Goal: Navigation & Orientation: Understand site structure

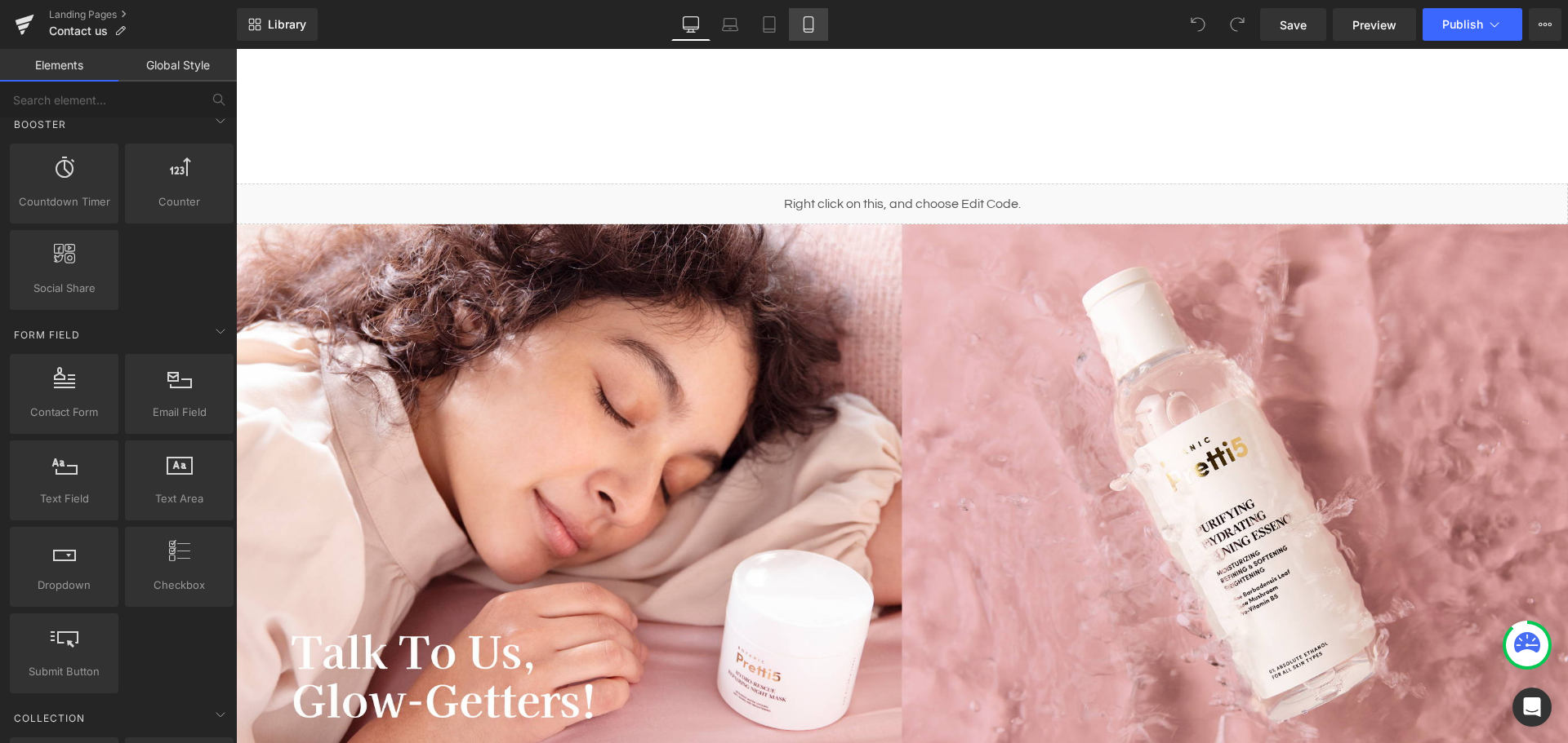
click at [807, 21] on icon at bounding box center [808, 24] width 16 height 16
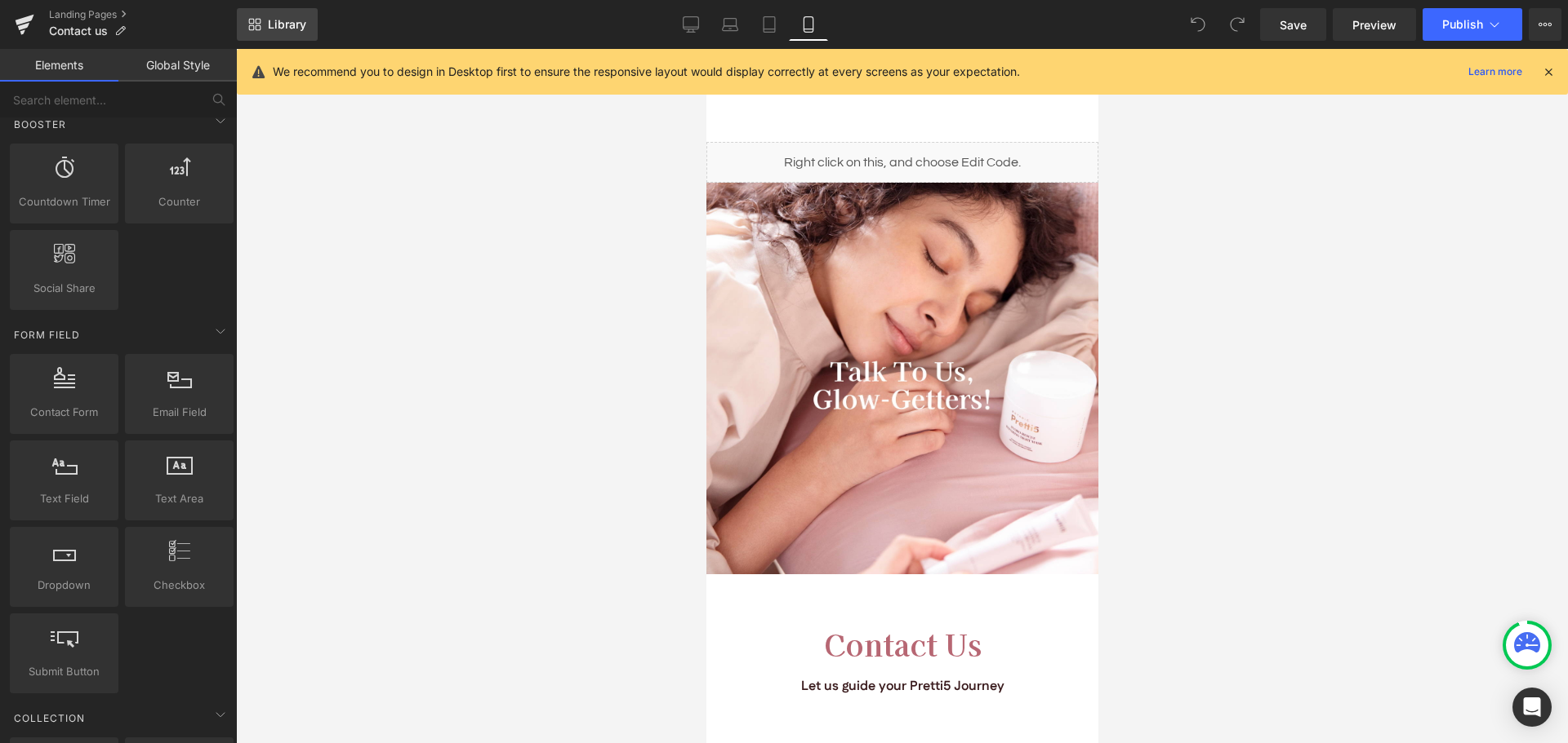
click at [278, 22] on span "Library" at bounding box center [287, 24] width 39 height 14
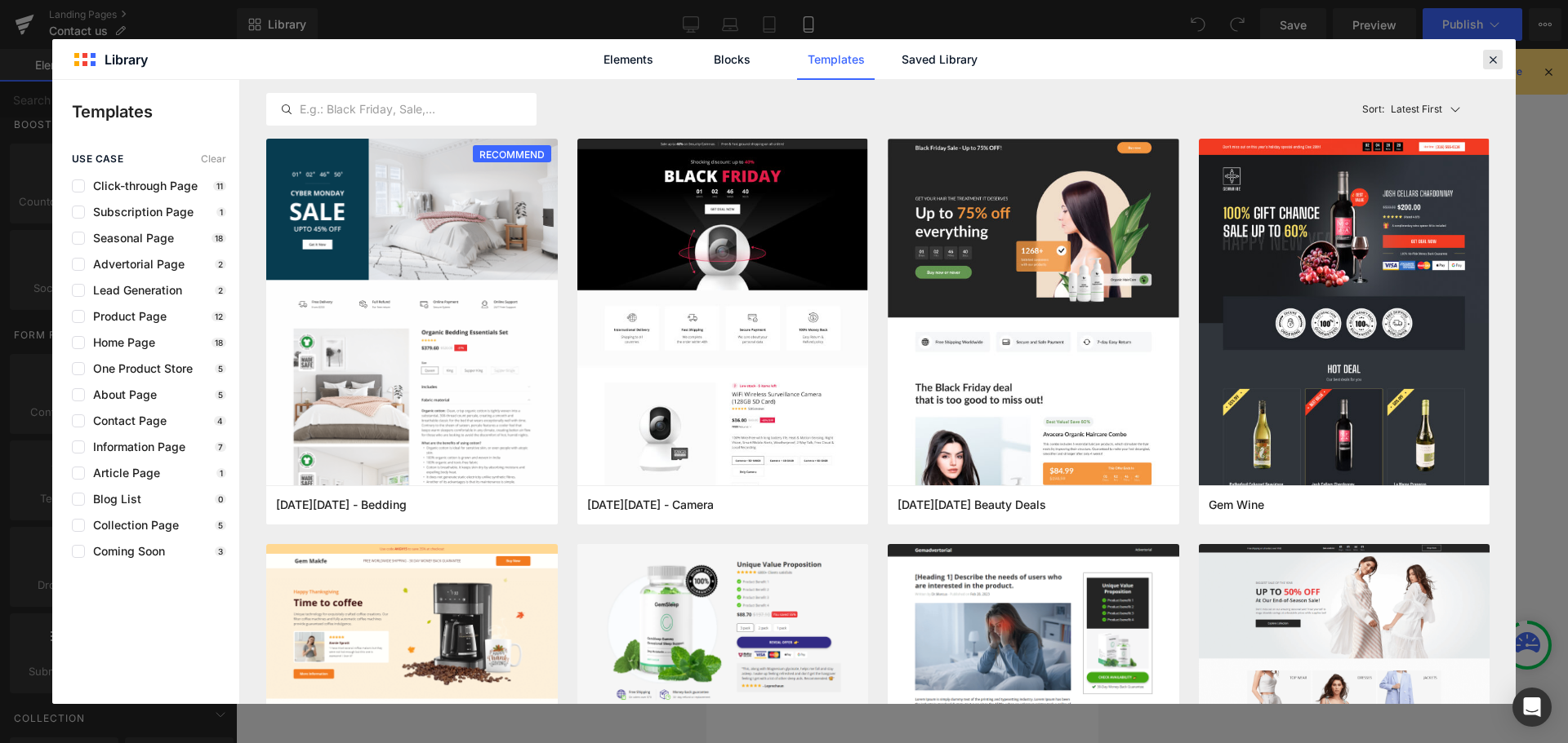
click at [1491, 56] on icon at bounding box center [1492, 59] width 14 height 14
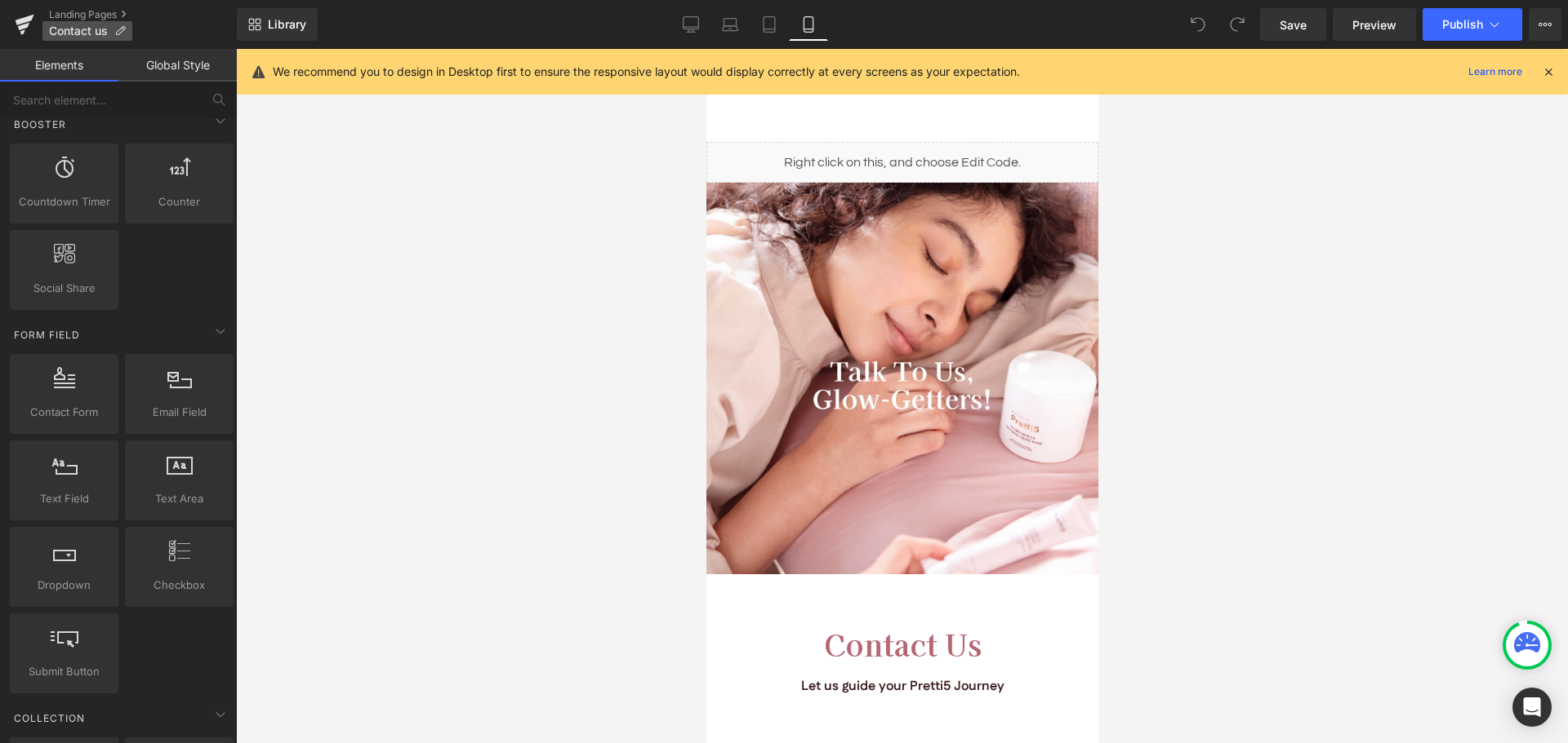
click at [106, 29] on span "Contact us" at bounding box center [78, 31] width 59 height 13
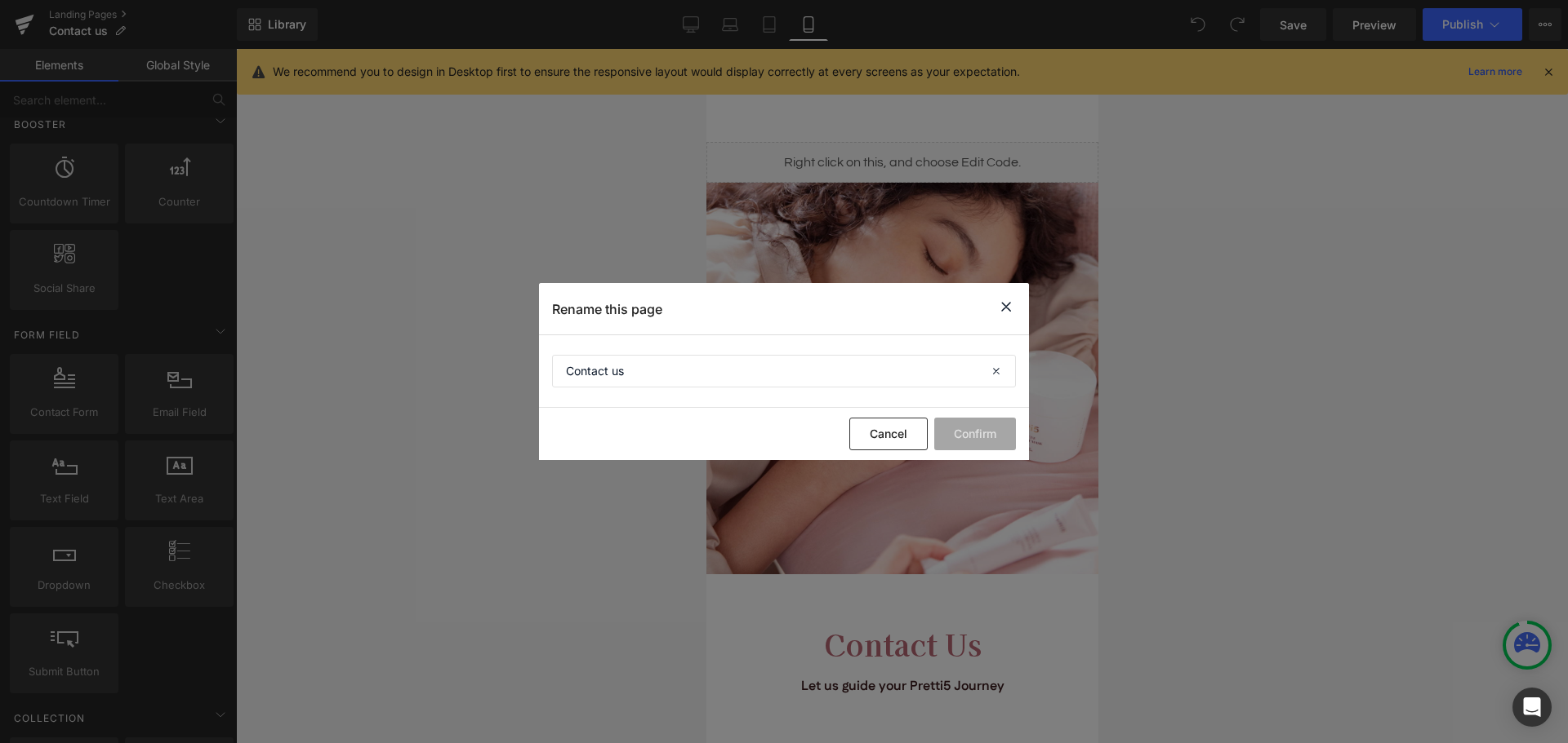
click at [1005, 311] on icon at bounding box center [1006, 306] width 19 height 20
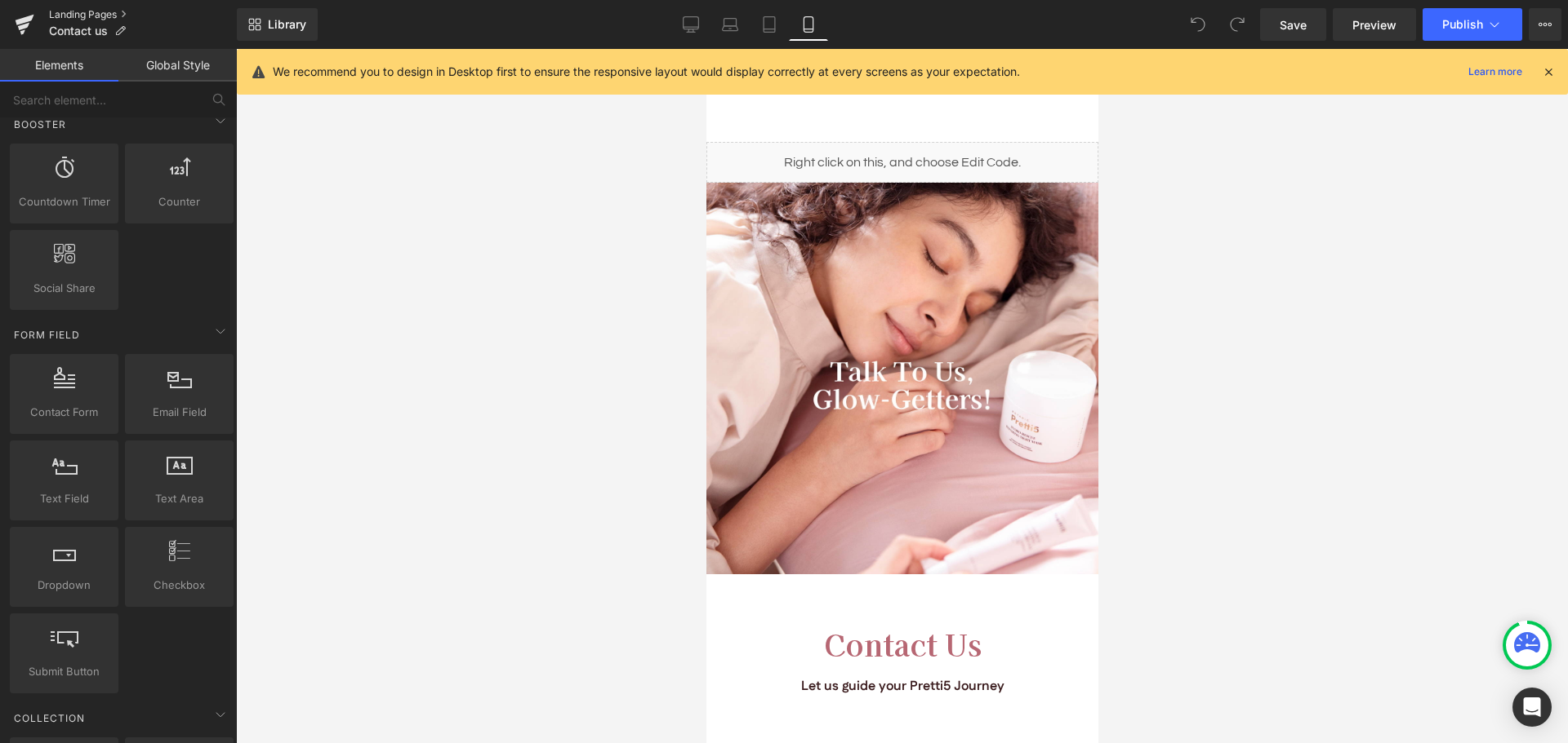
click at [95, 13] on link "Landing Pages" at bounding box center [143, 14] width 188 height 13
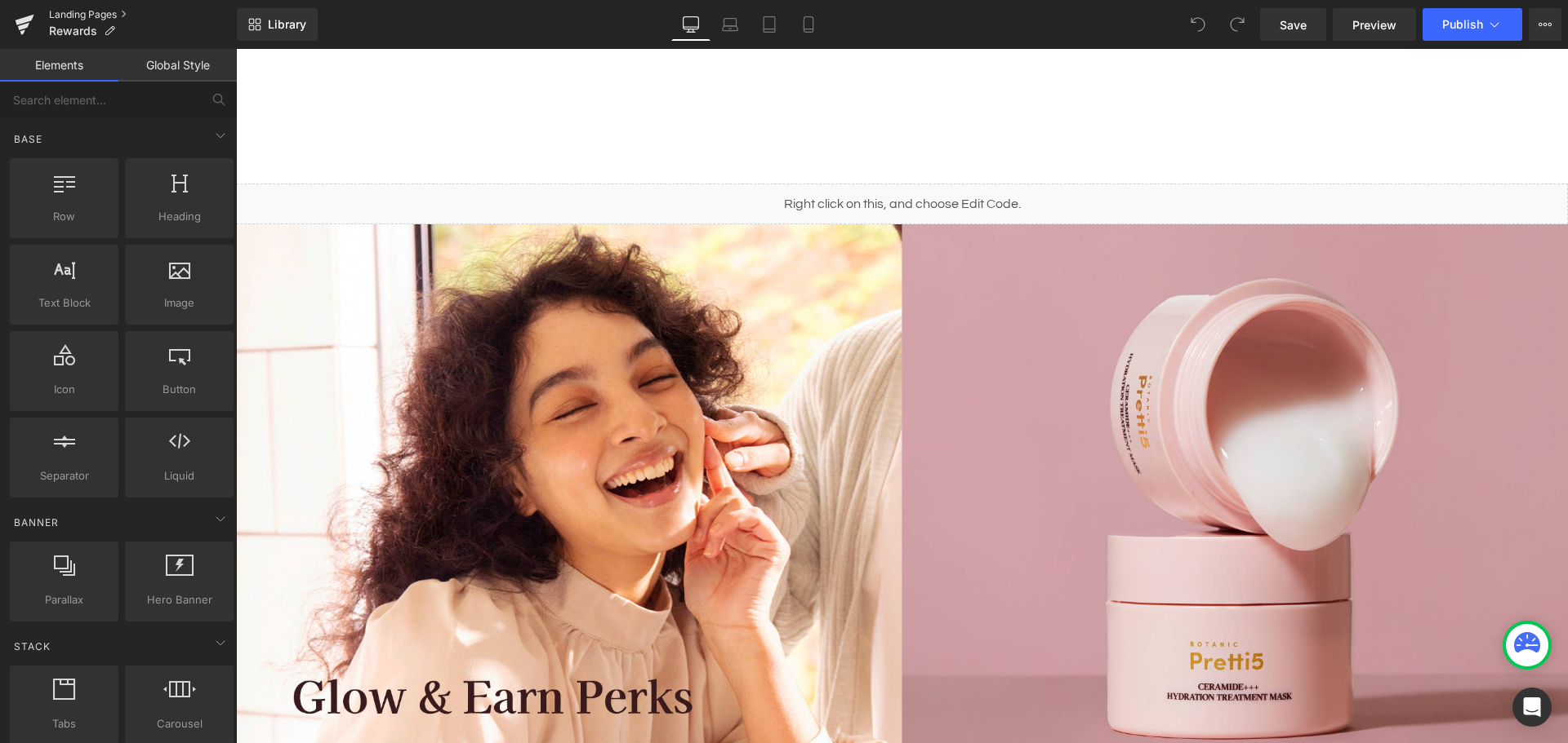
click at [94, 12] on link "Landing Pages" at bounding box center [143, 14] width 188 height 13
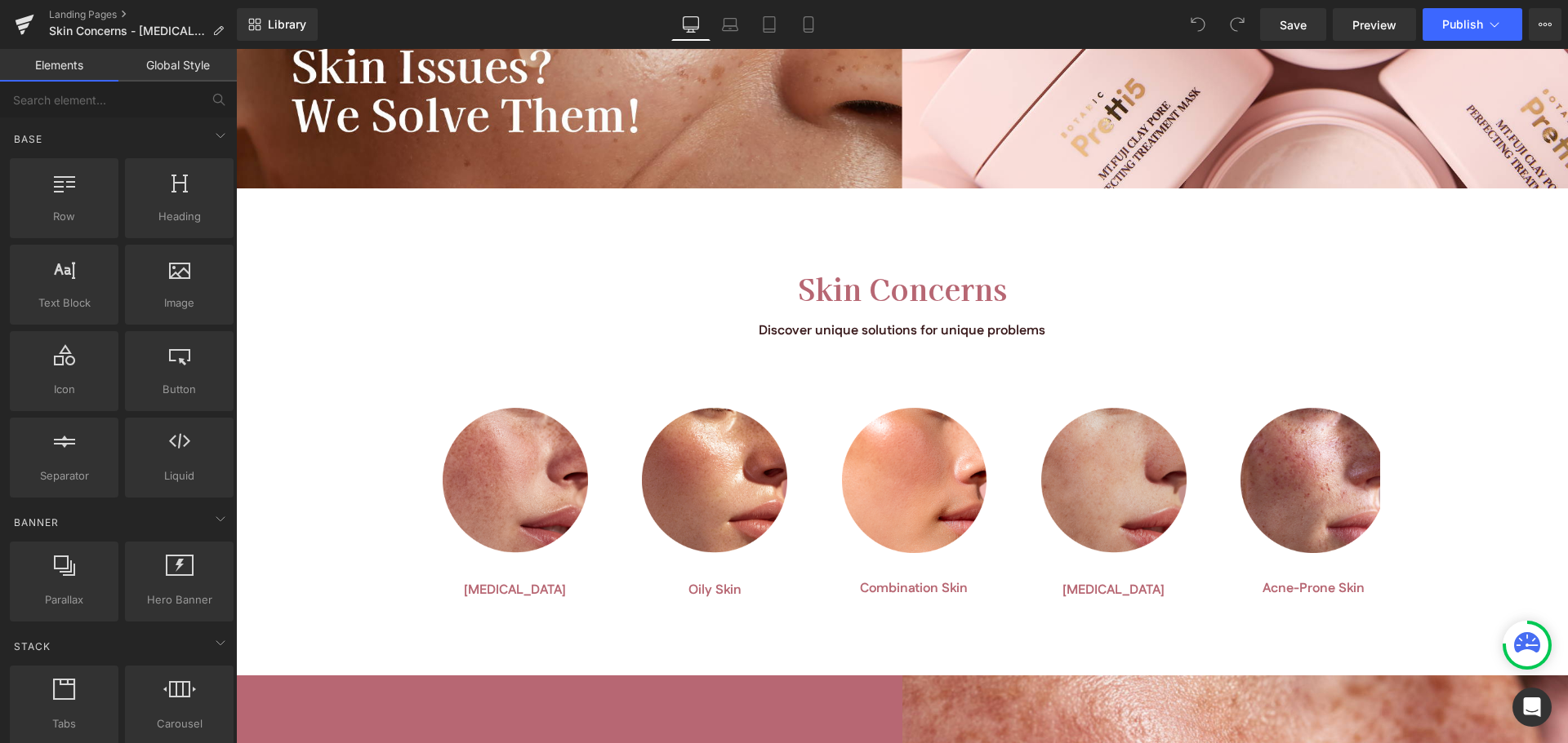
scroll to position [652, 0]
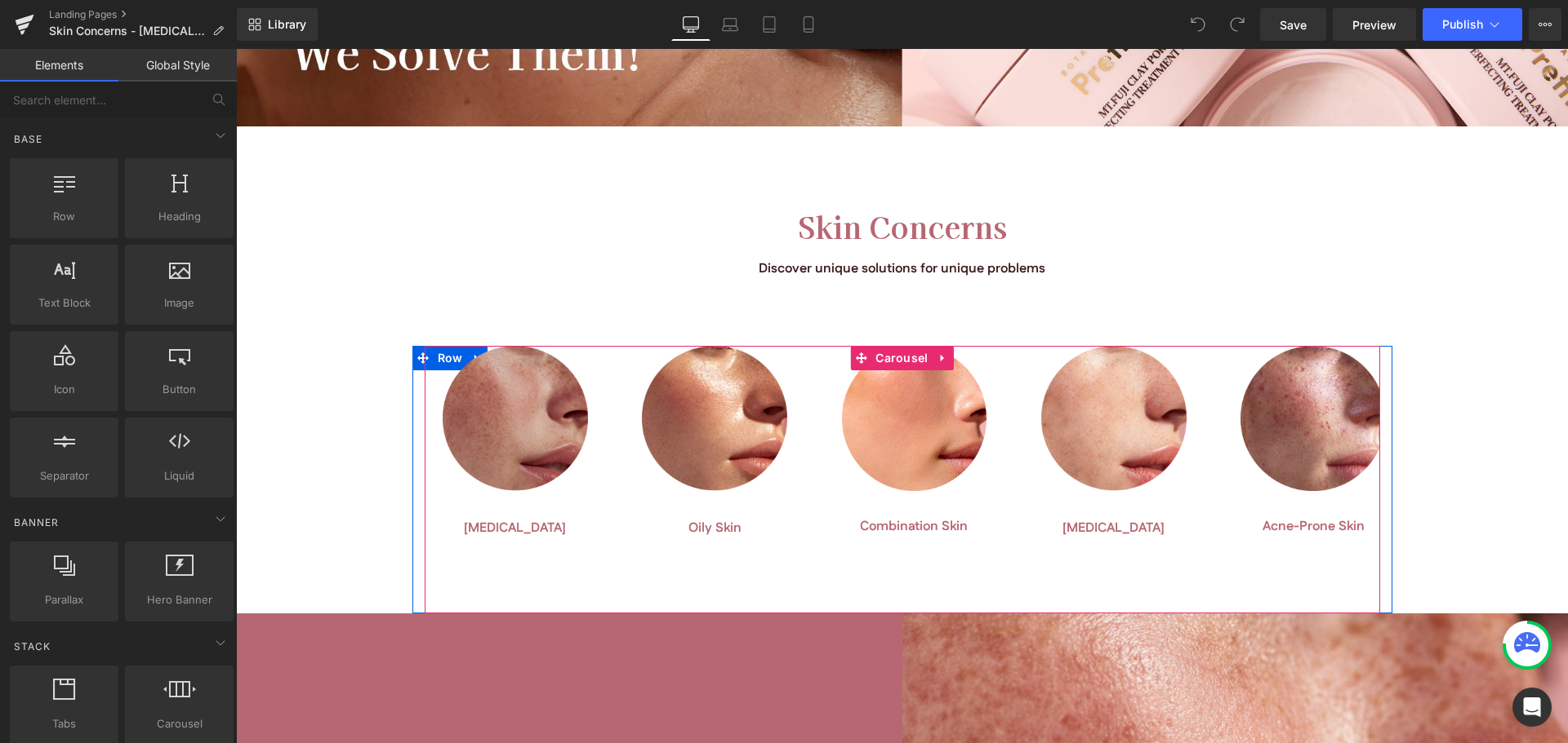
click at [443, 429] on img at bounding box center [515, 419] width 146 height 147
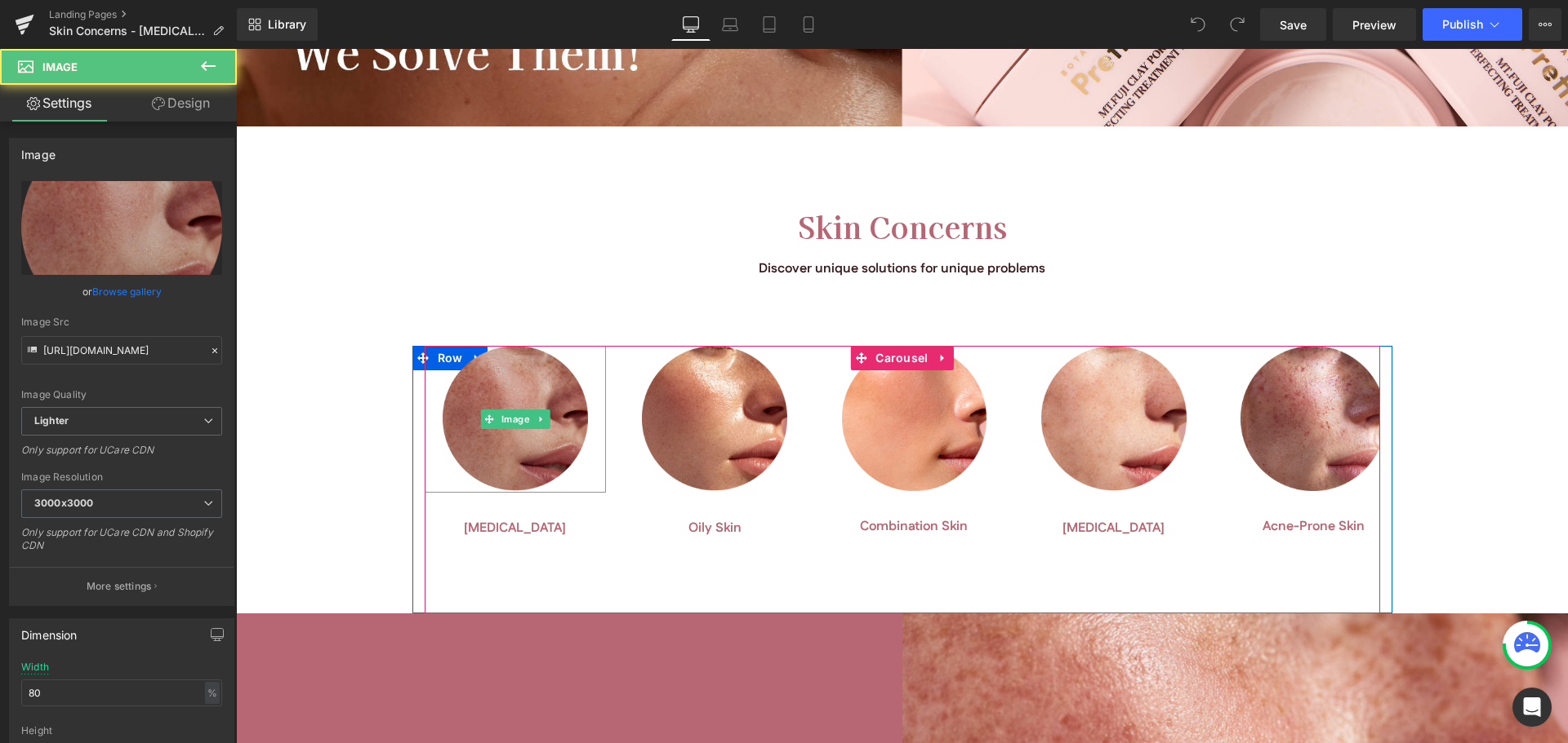
click at [513, 471] on img at bounding box center [515, 419] width 146 height 147
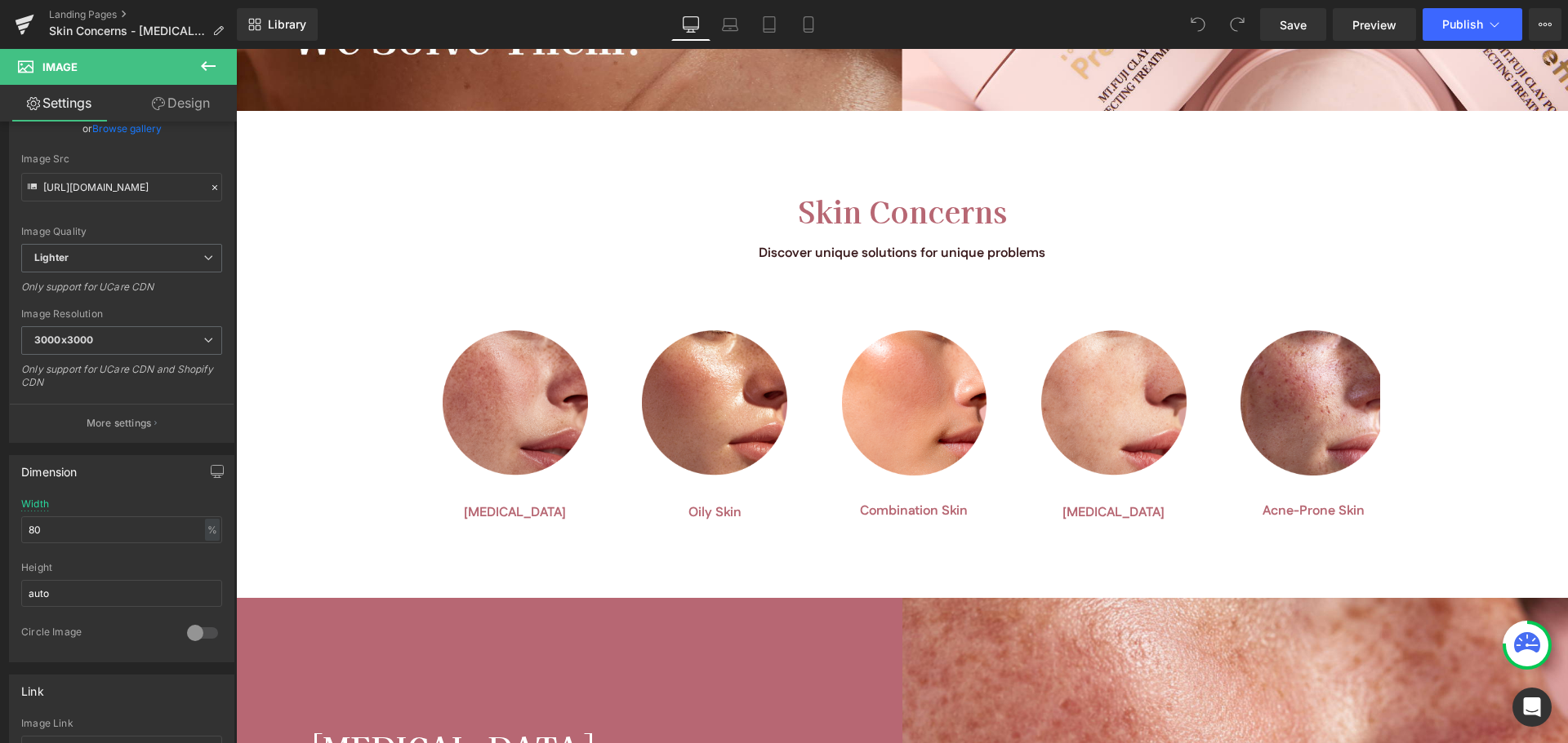
scroll to position [816, 0]
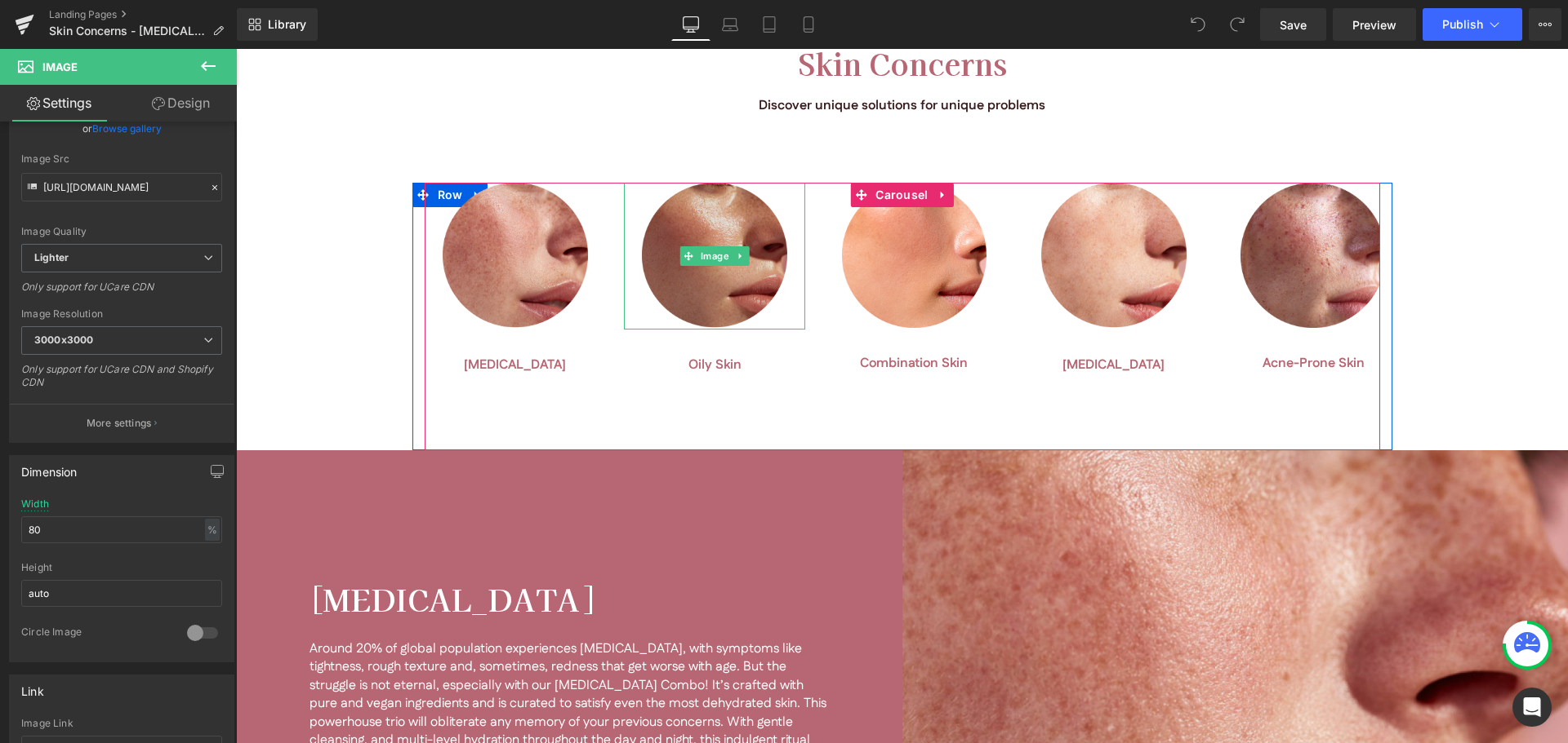
click at [750, 258] on img at bounding box center [715, 256] width 146 height 147
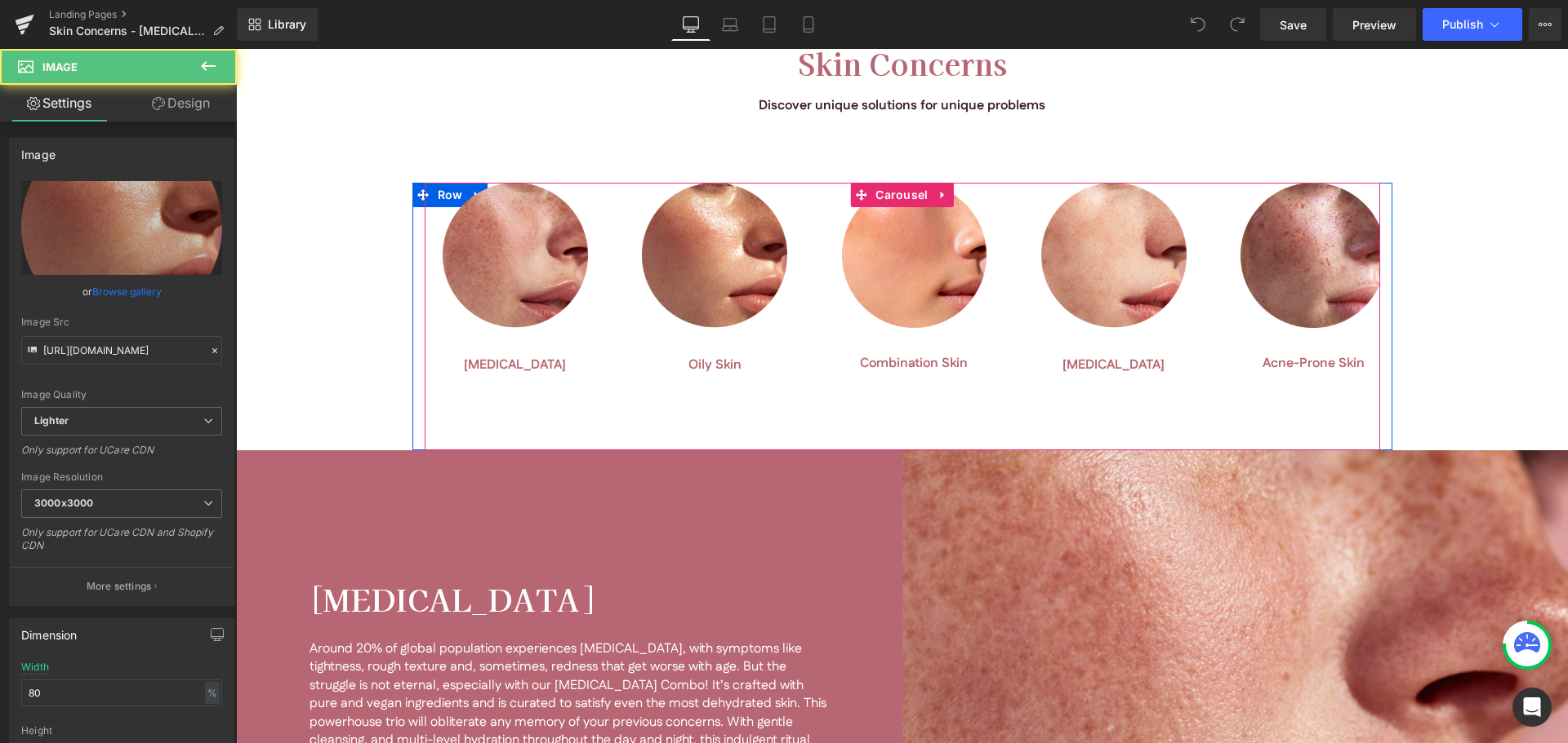
click at [725, 330] on div "Oily Skin Button Row" at bounding box center [715, 357] width 181 height 55
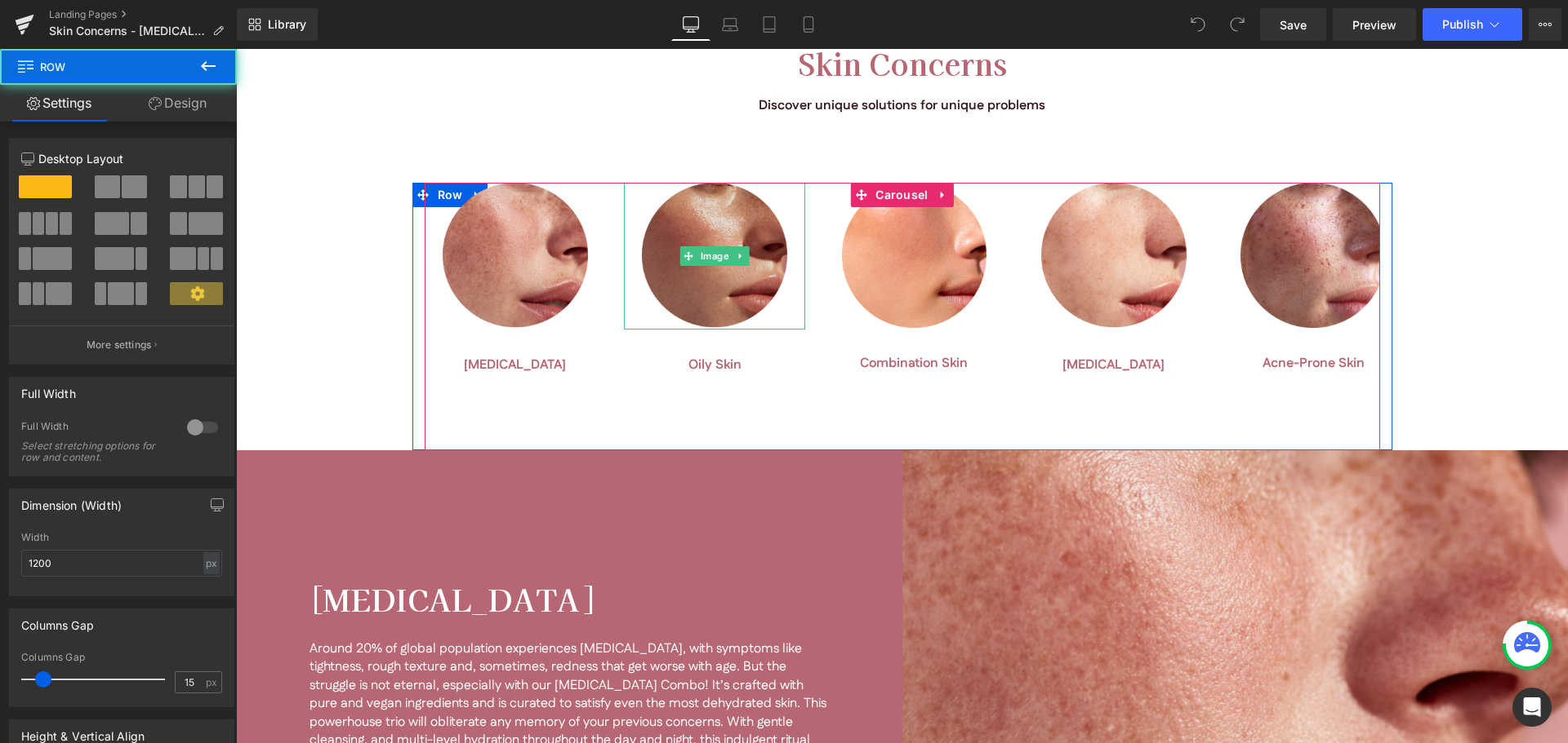
click at [716, 280] on img at bounding box center [715, 256] width 146 height 147
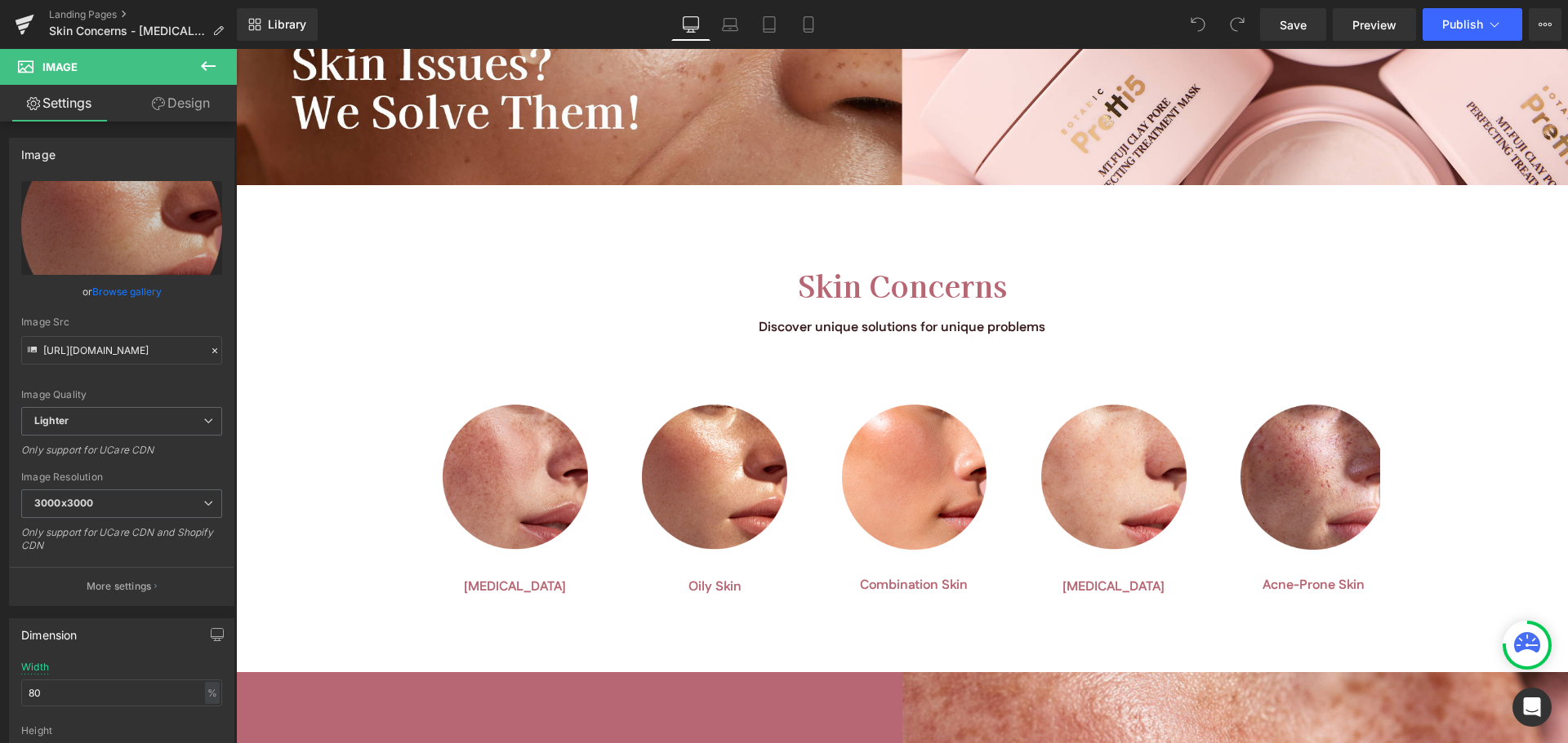
scroll to position [571, 0]
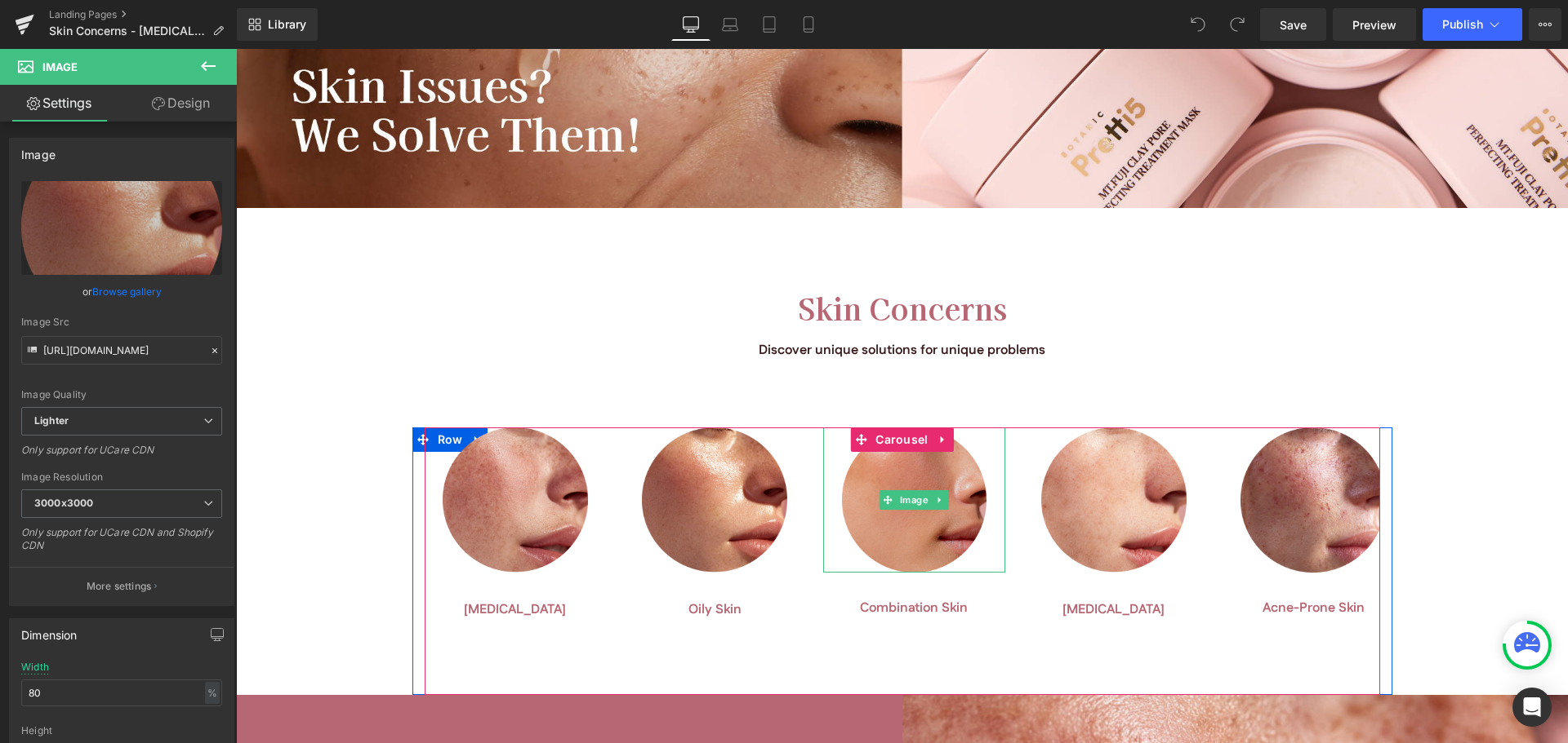
click at [906, 544] on img at bounding box center [914, 500] width 146 height 146
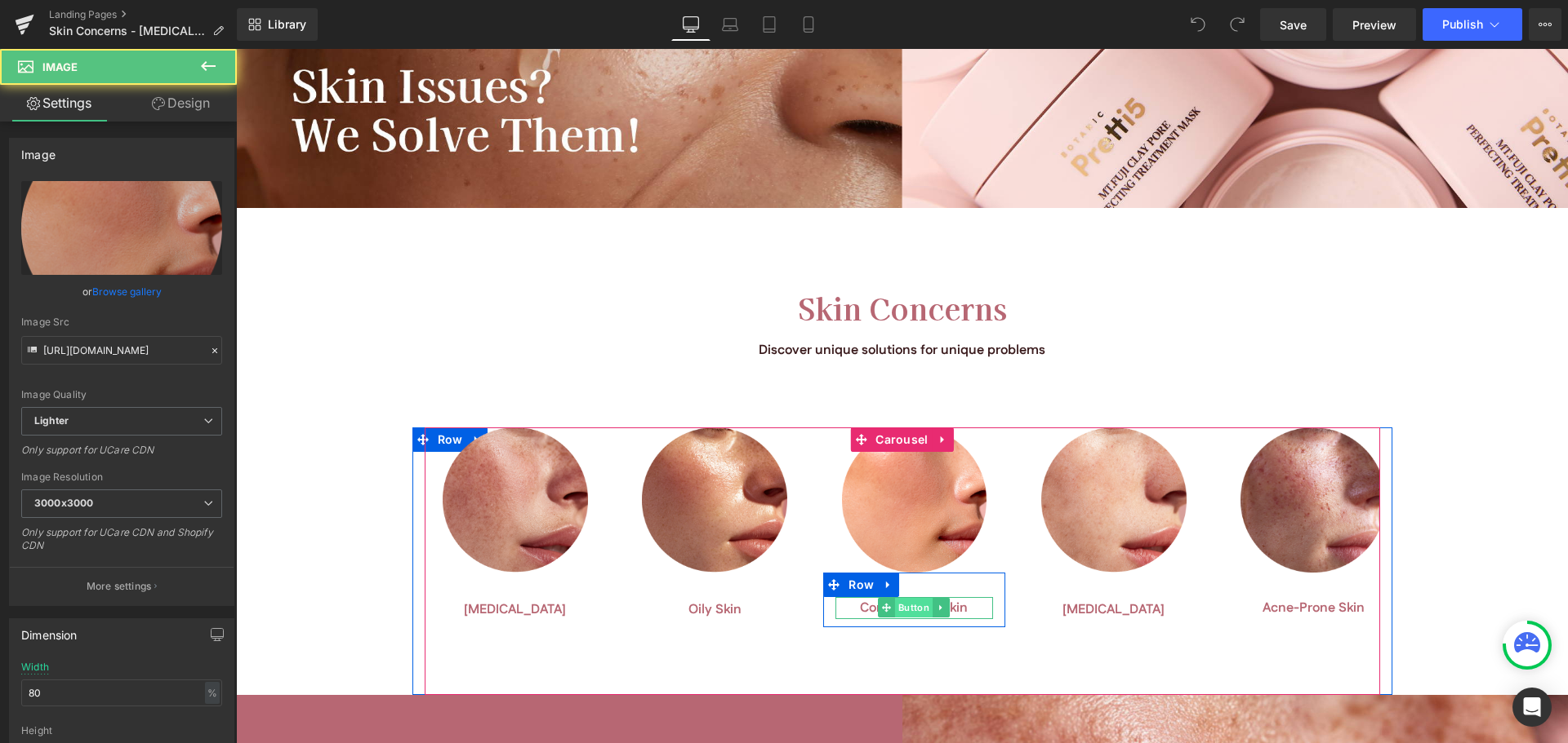
click at [913, 607] on span "Button" at bounding box center [913, 608] width 38 height 19
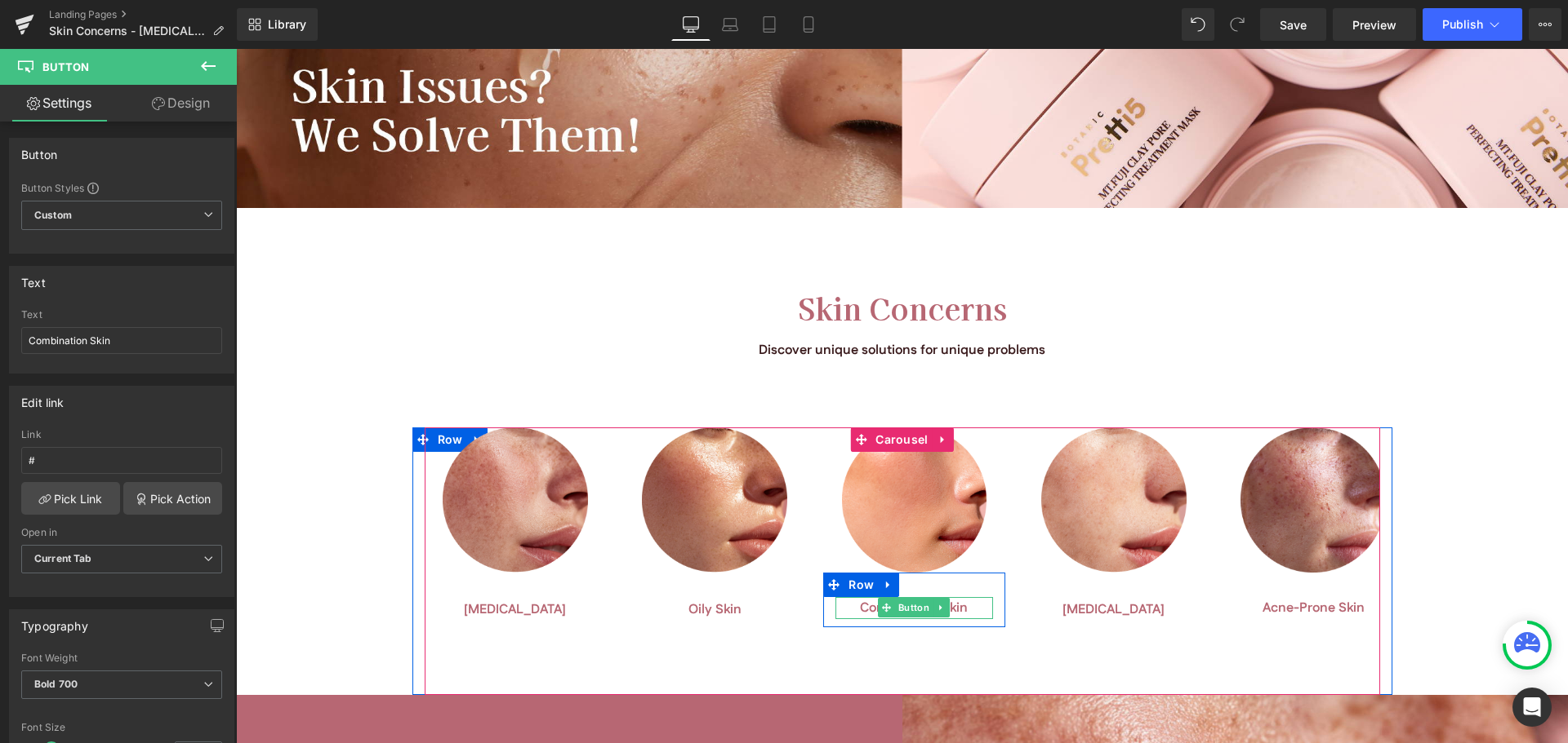
click at [959, 603] on span "Combination Skin" at bounding box center [914, 609] width 108 height 21
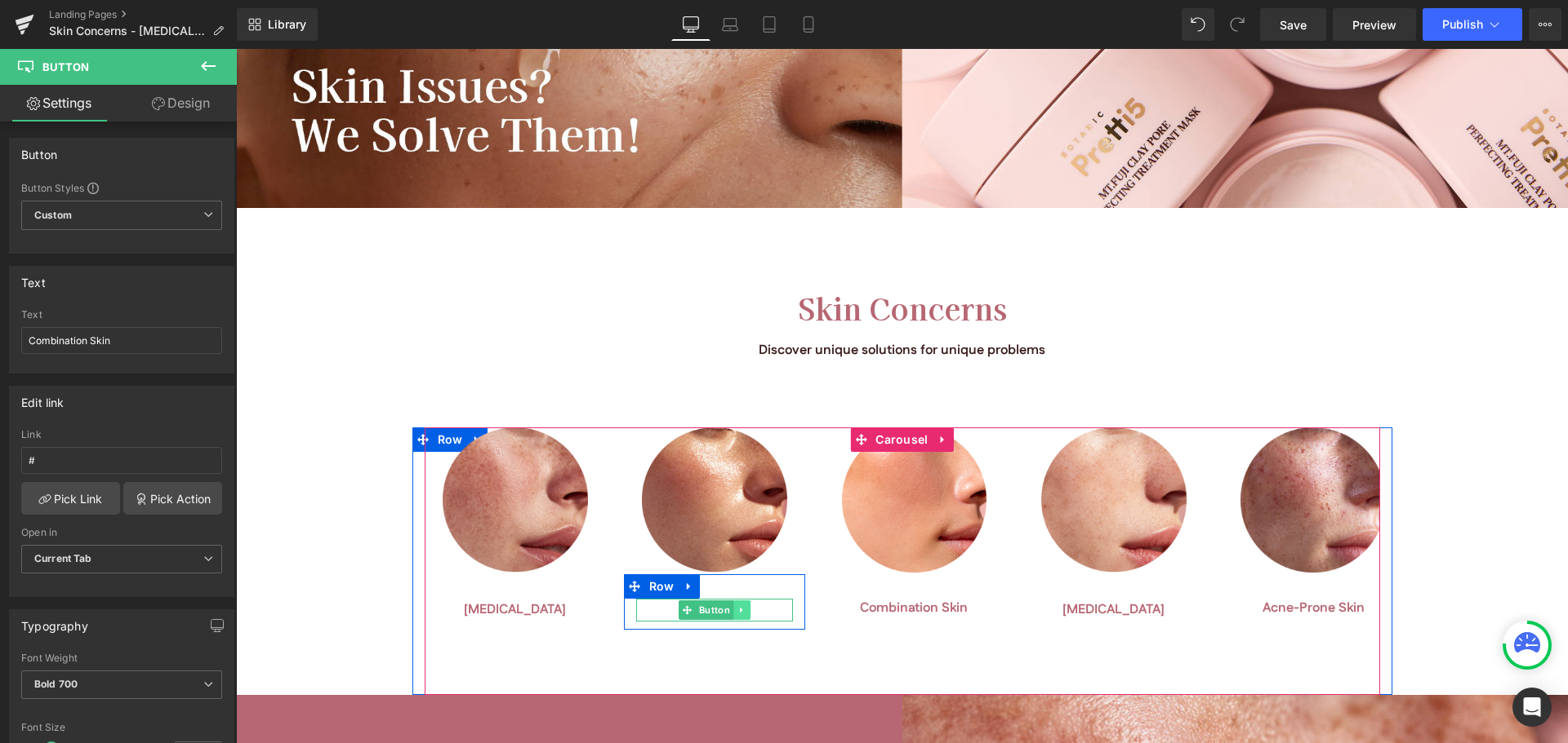
click at [733, 610] on link at bounding box center [742, 610] width 17 height 19
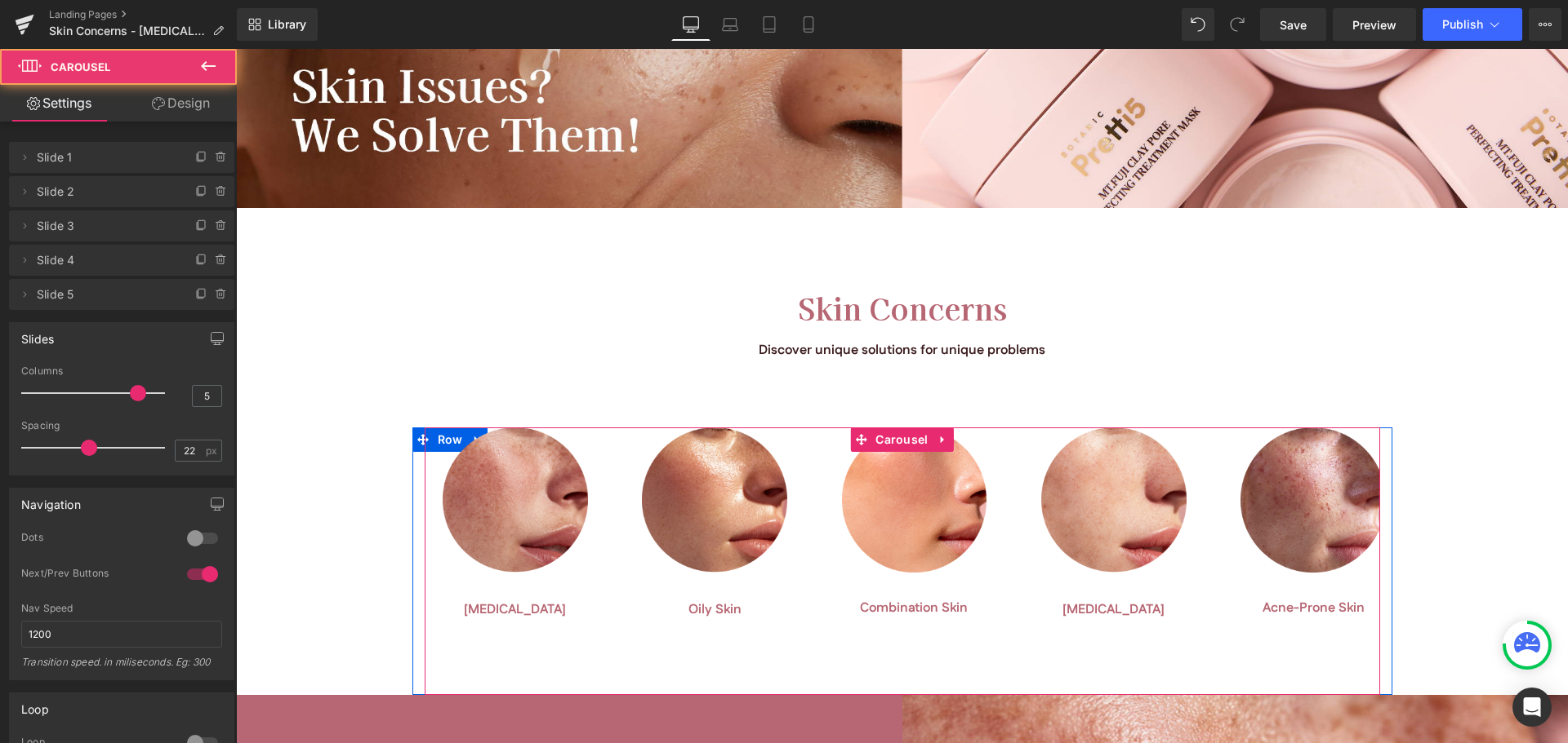
click at [760, 642] on div "Image Dry Skin Button Row Image Oily Skin Button Row Image Combination Skin But…" at bounding box center [902, 562] width 956 height 268
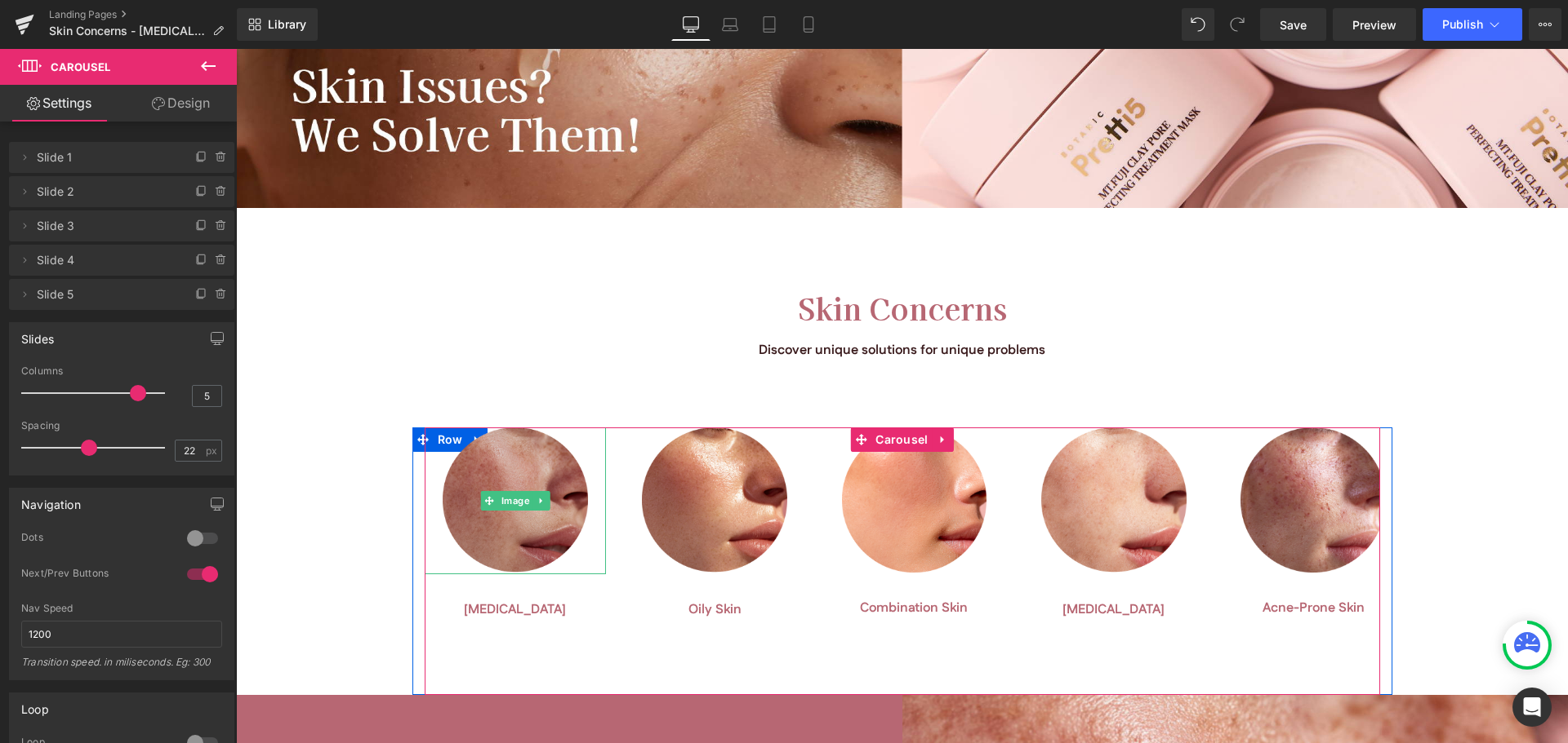
click at [517, 527] on img at bounding box center [515, 501] width 146 height 147
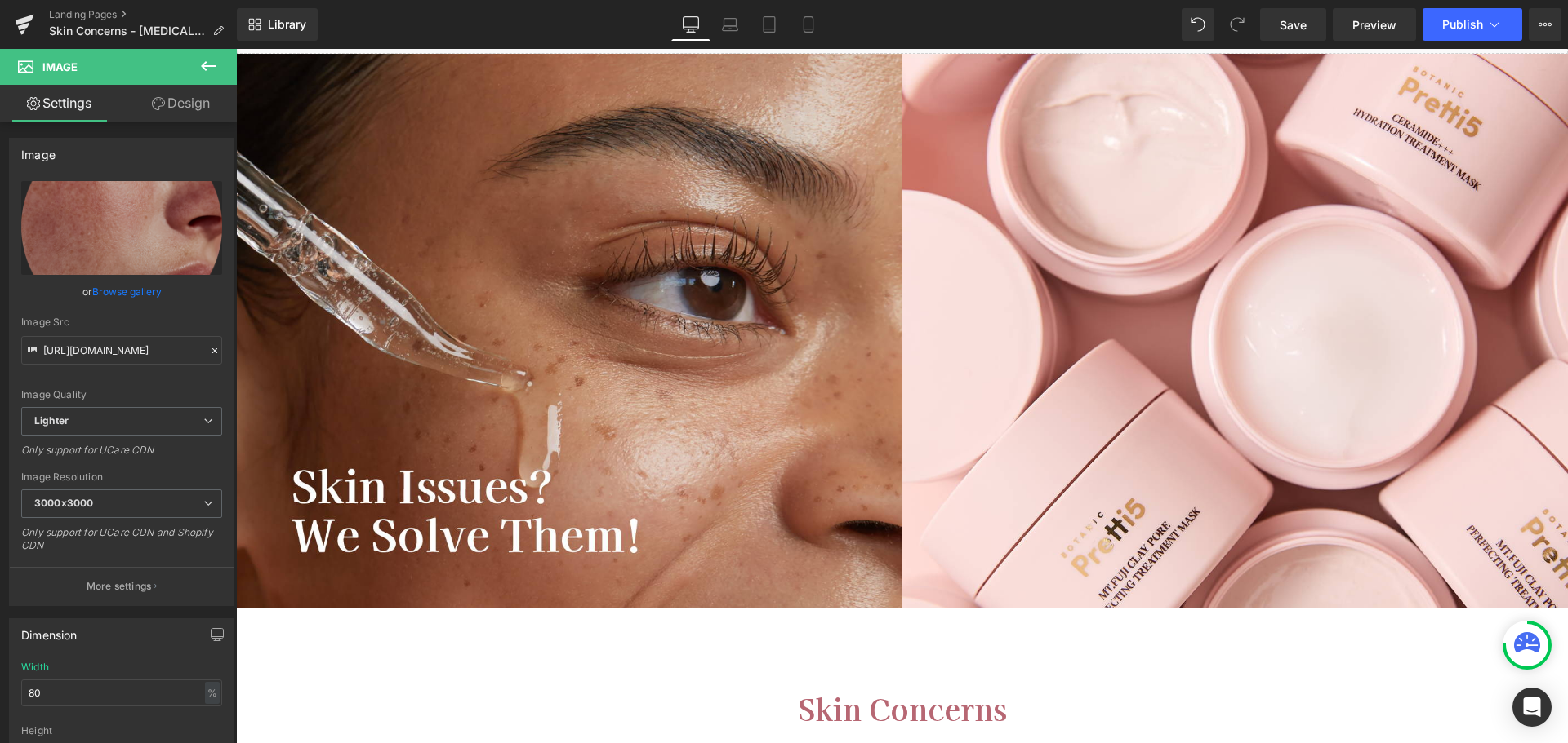
scroll to position [163, 0]
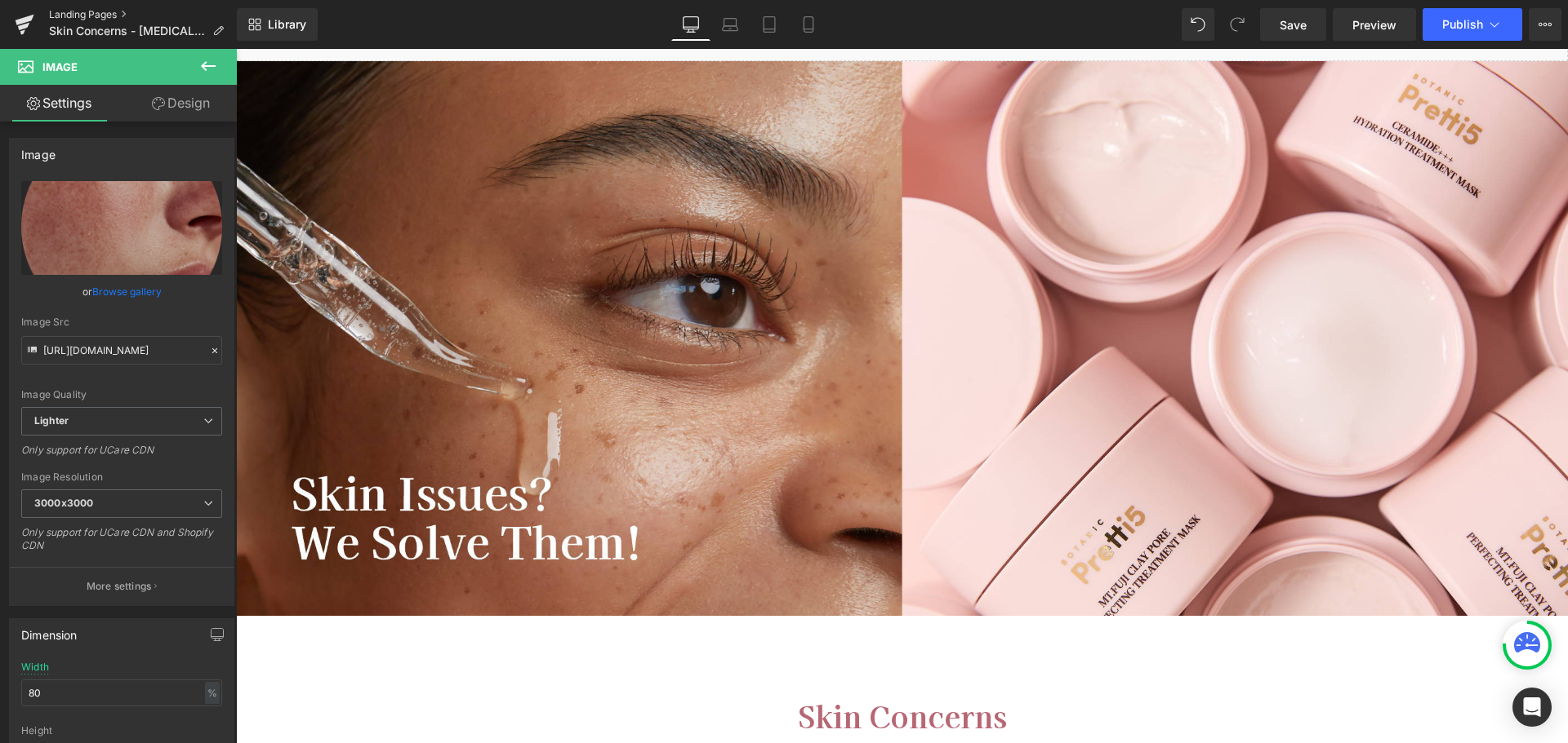
click at [126, 8] on link "Landing Pages" at bounding box center [143, 14] width 188 height 13
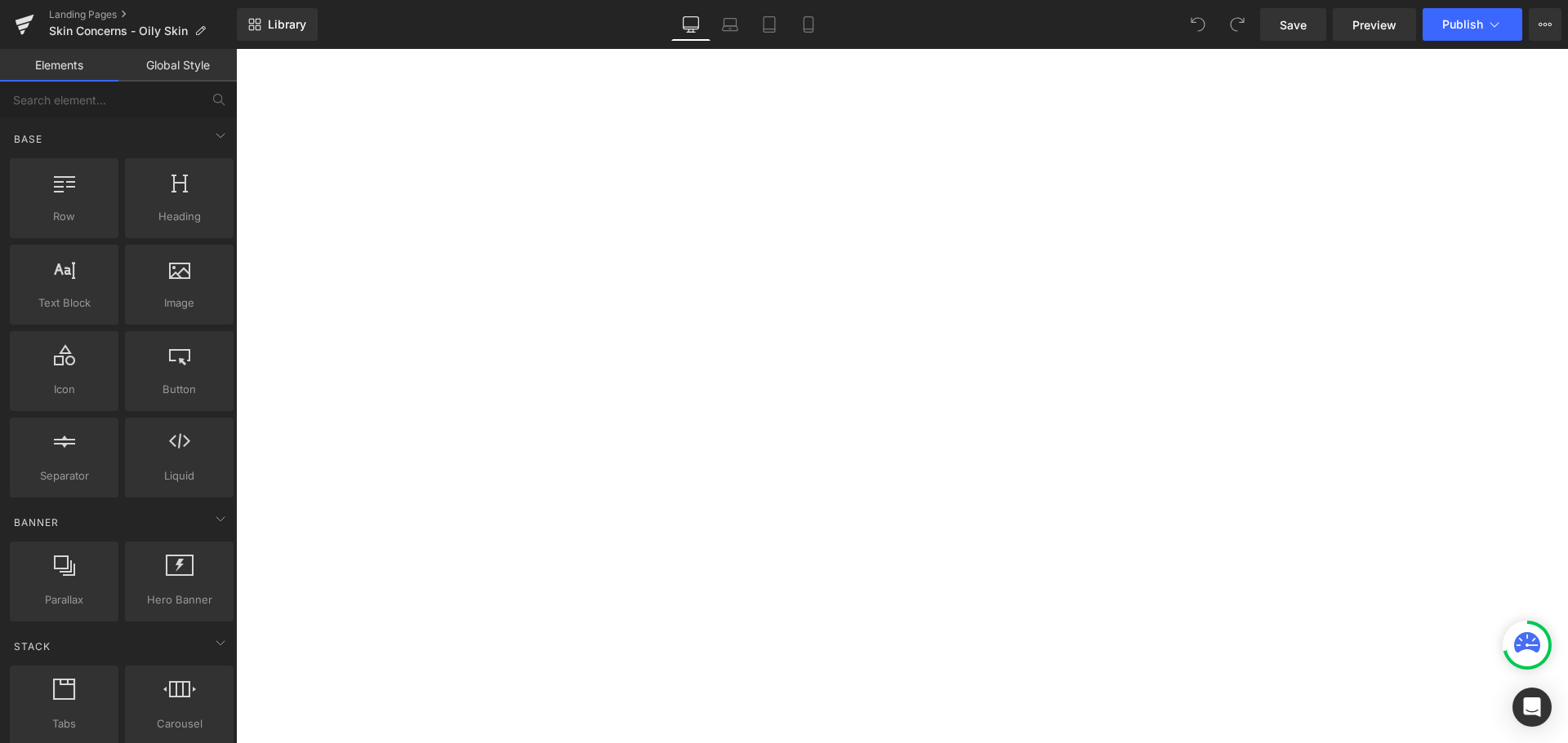
scroll to position [1224, 0]
click at [62, 302] on span "Text Block" at bounding box center [64, 304] width 98 height 17
click at [423, 110] on font "Around 20% of global population experiences [MEDICAL_DATA], with symptoms like …" at bounding box center [231, 81] width 1175 height 57
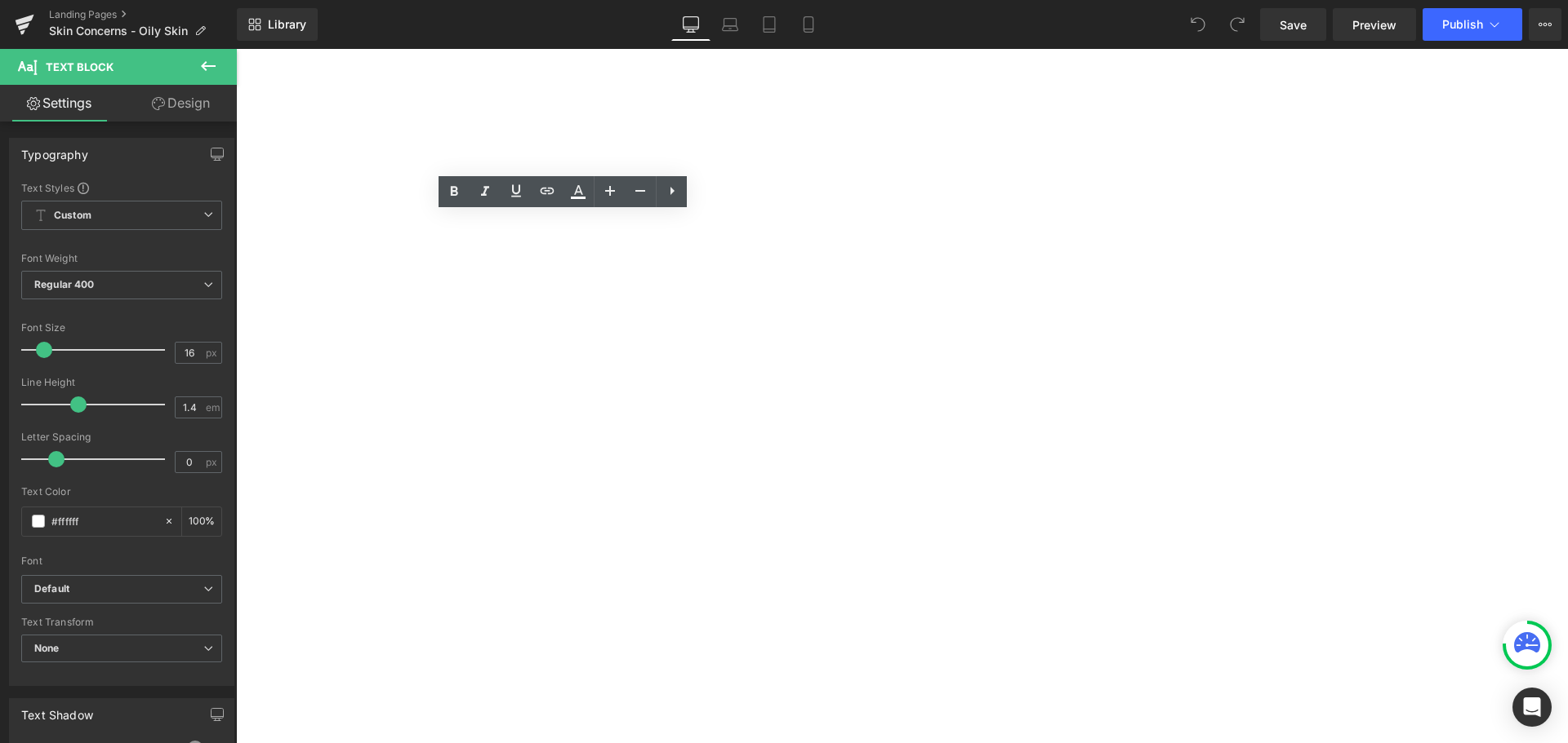
click at [477, 110] on font "Around 20% of global population experiences [MEDICAL_DATA], with symptoms like …" at bounding box center [231, 81] width 1175 height 57
click at [343, 110] on p "Around 20% of global population experiences [MEDICAL_DATA], with symptoms like …" at bounding box center [236, 81] width 1185 height 57
click at [130, 13] on link "Landing Pages" at bounding box center [143, 14] width 188 height 13
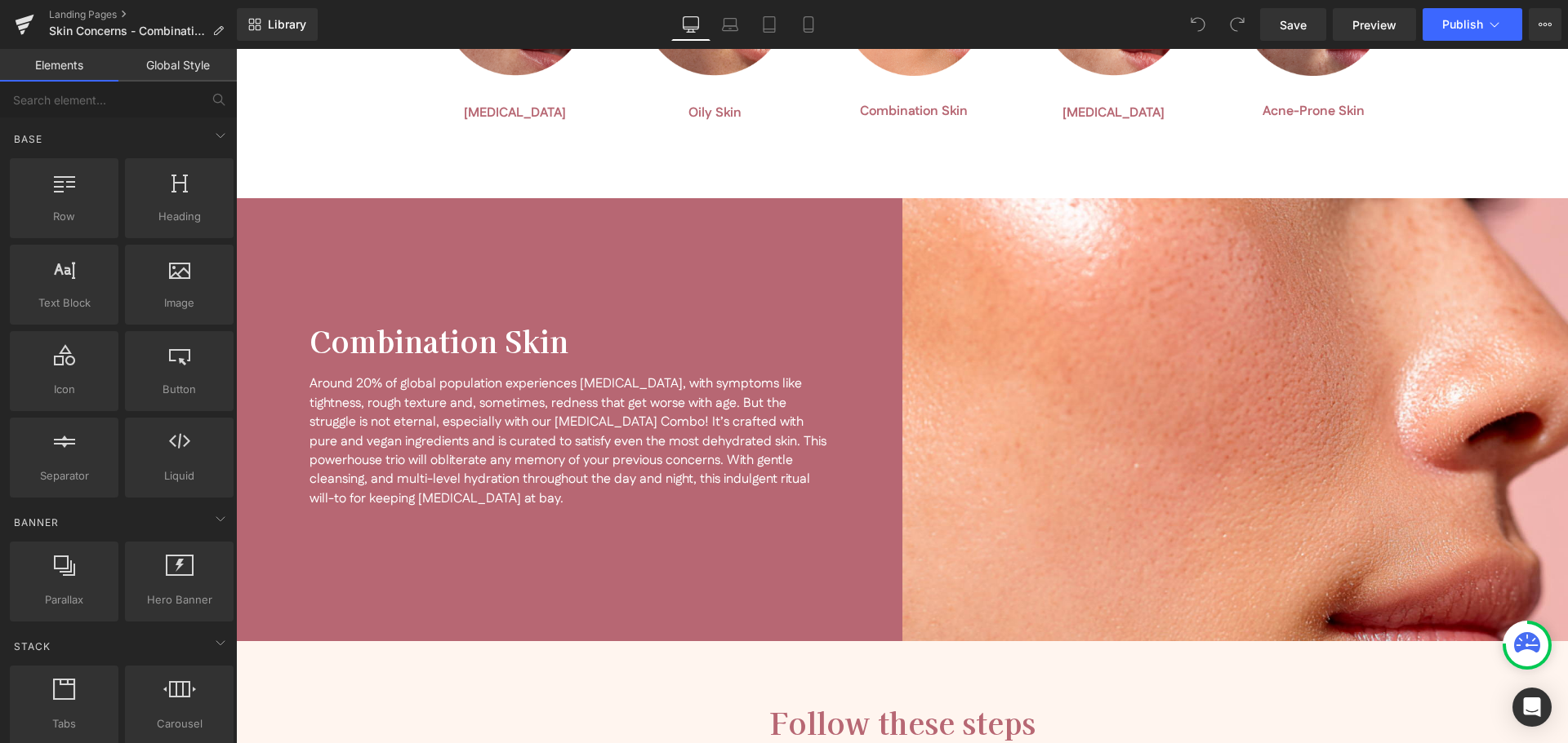
scroll to position [1061, 0]
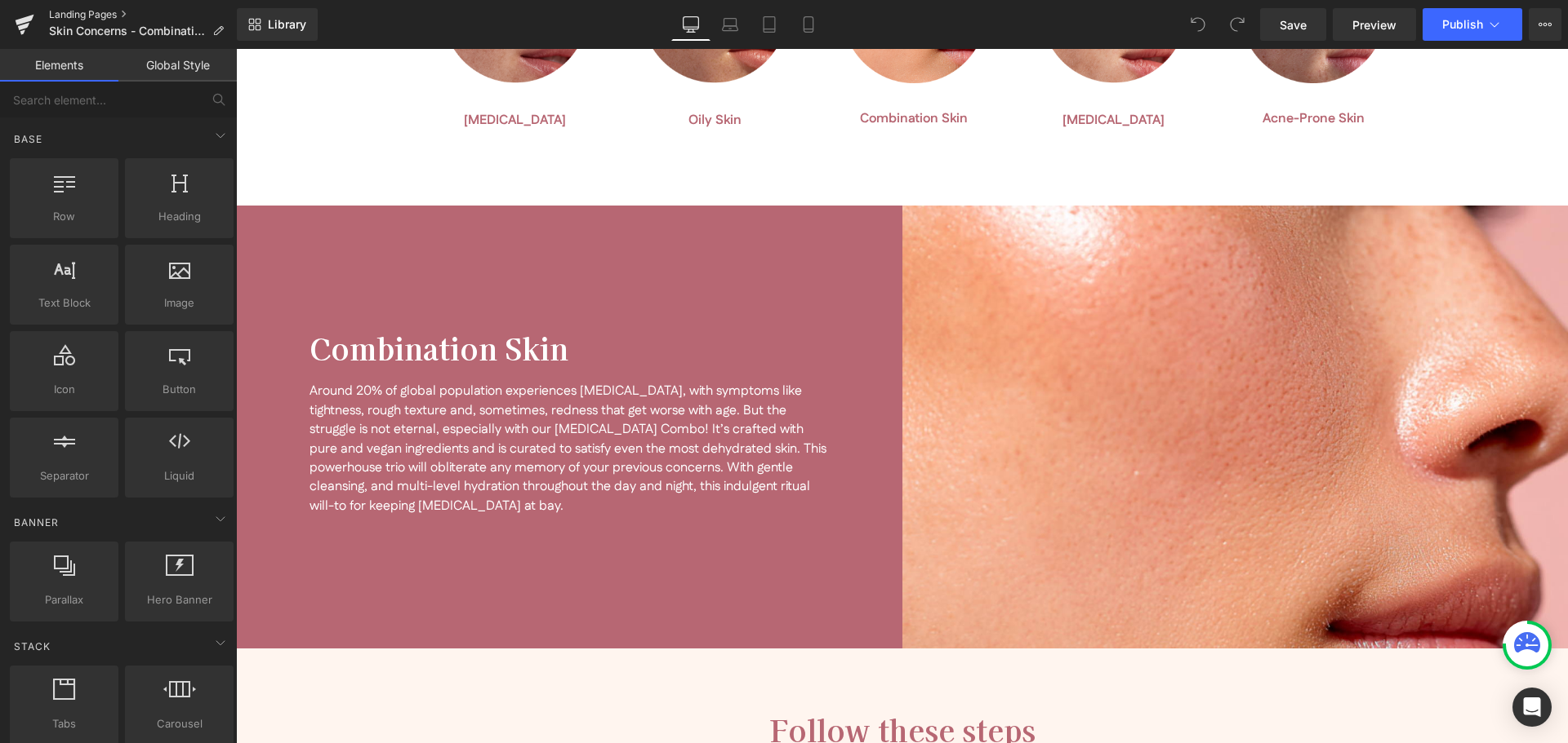
click at [128, 13] on link "Landing Pages" at bounding box center [143, 14] width 188 height 13
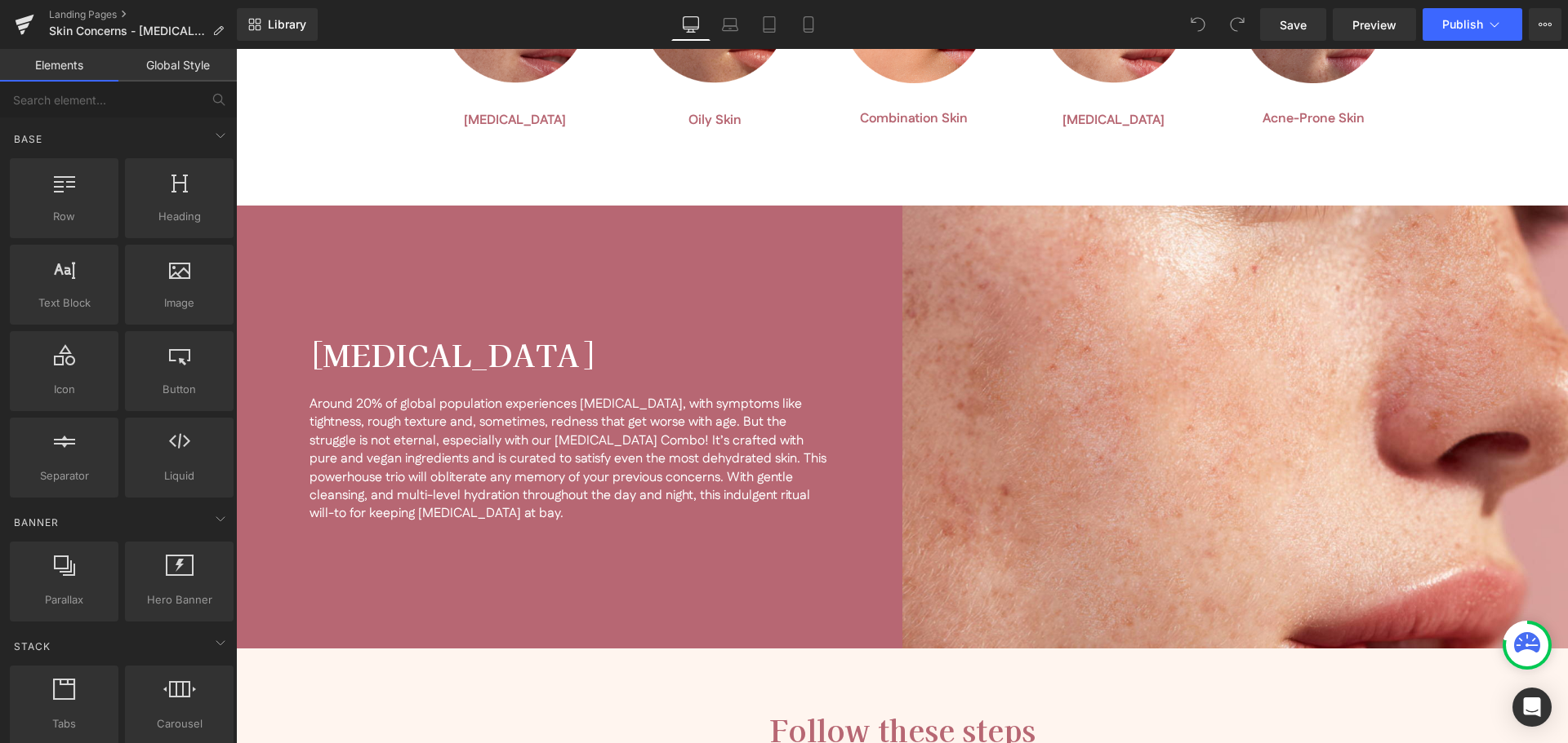
scroll to position [979, 0]
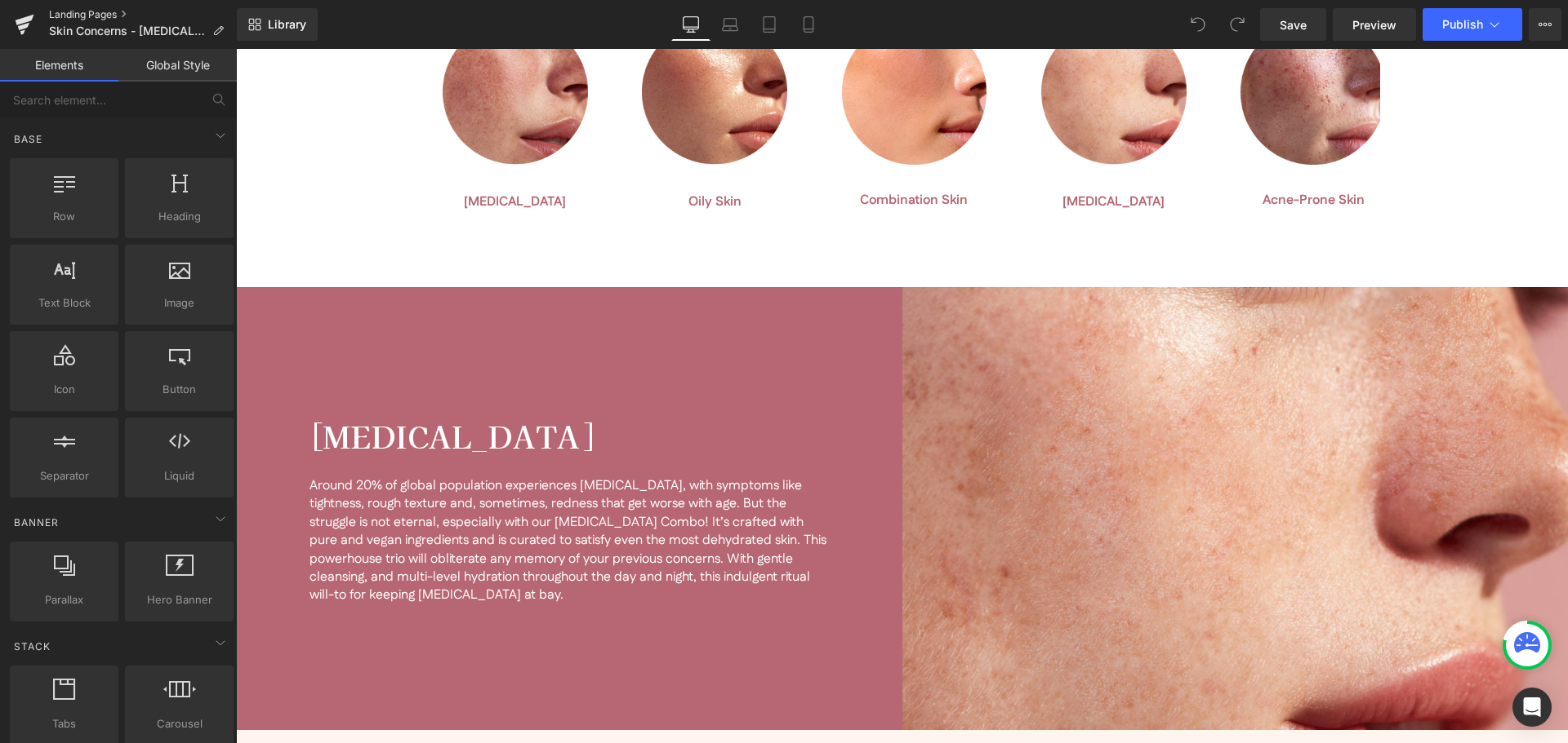
click at [130, 12] on link "Landing Pages" at bounding box center [143, 14] width 188 height 13
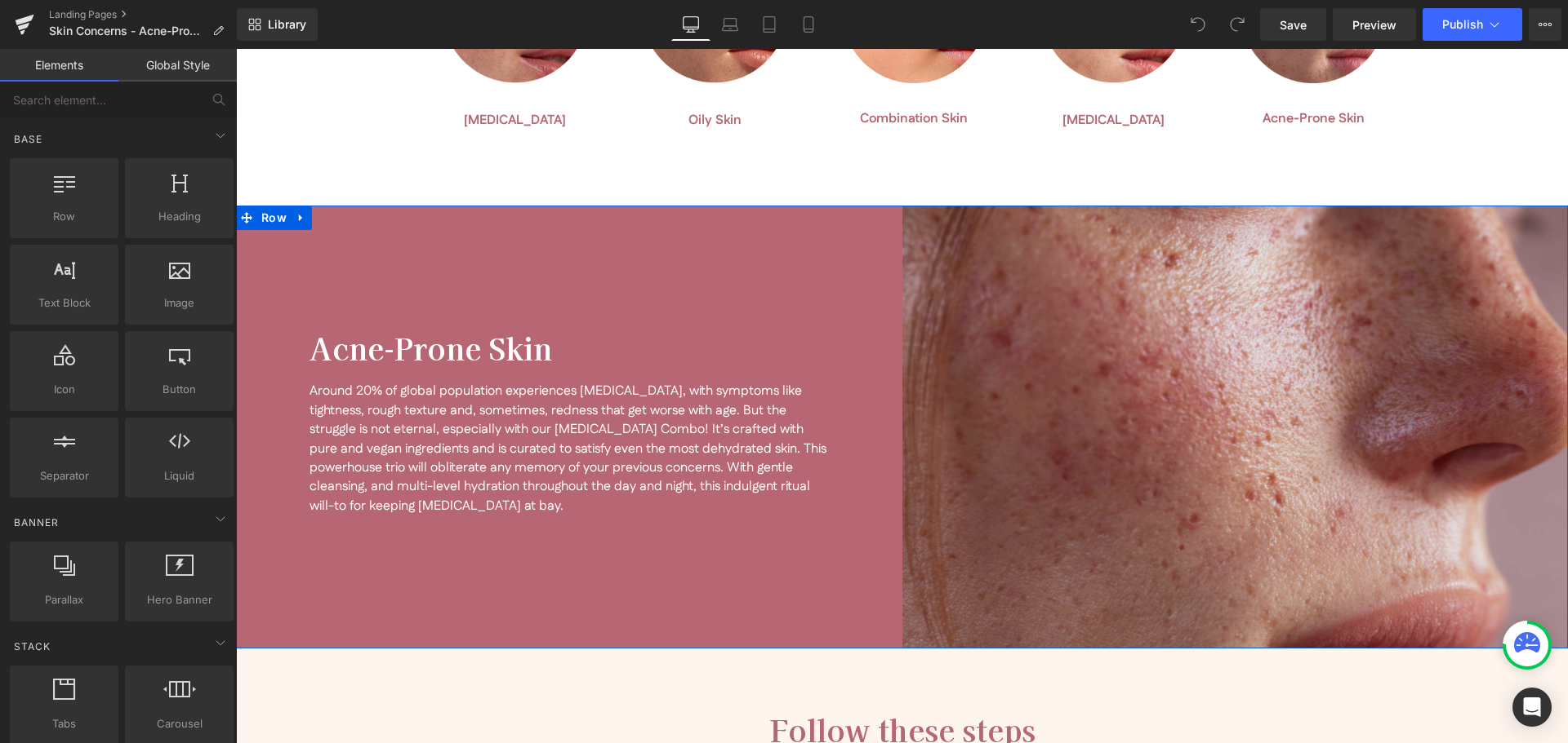
scroll to position [979, 0]
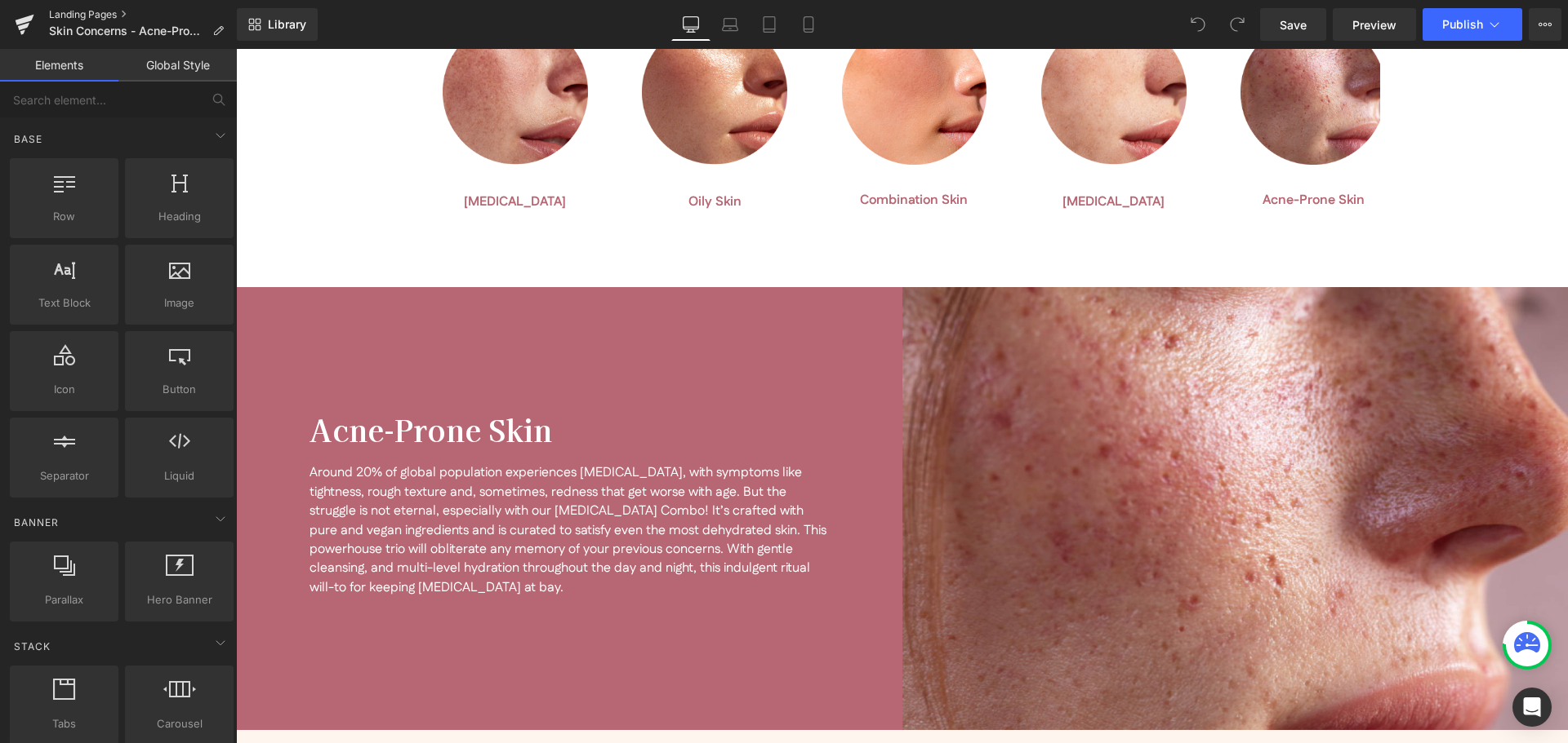
click at [136, 8] on link "Landing Pages" at bounding box center [143, 14] width 188 height 13
